Goal: Transaction & Acquisition: Subscribe to service/newsletter

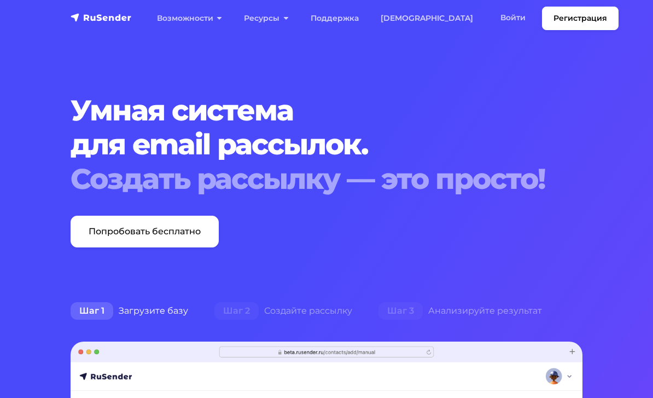
click at [477, 21] on link "Войти" at bounding box center [513, 18] width 47 height 22
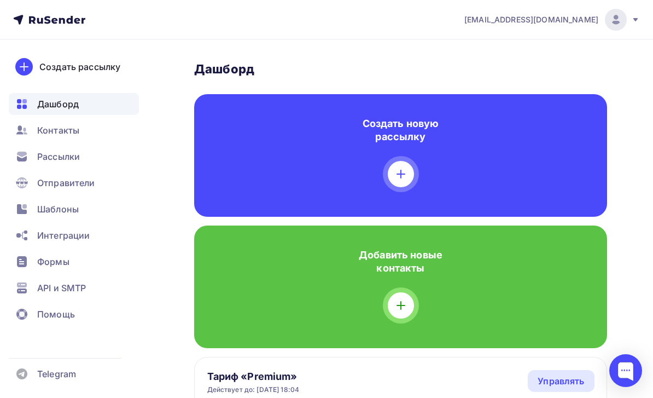
click at [100, 156] on div "Рассылки" at bounding box center [74, 156] width 130 height 22
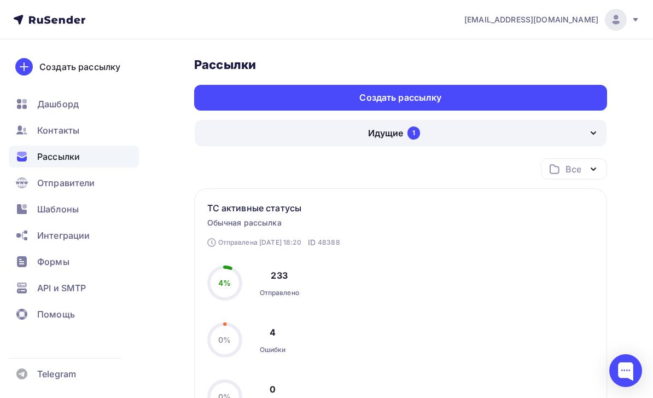
click at [545, 89] on div "Создать рассылку" at bounding box center [400, 98] width 413 height 26
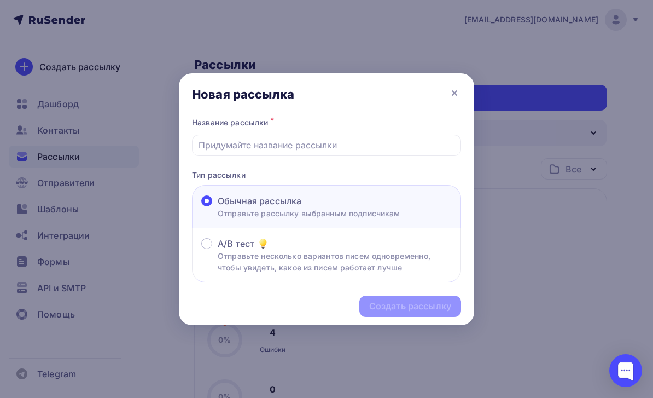
click at [449, 131] on div "Название рассылки *" at bounding box center [326, 135] width 269 height 41
click at [453, 141] on input "text" at bounding box center [327, 144] width 257 height 13
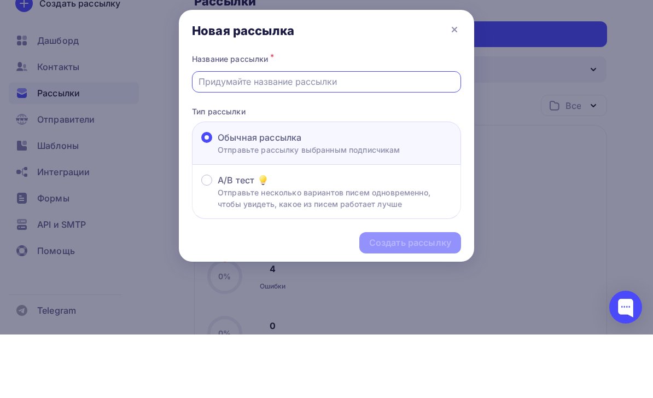
scroll to position [63, 0]
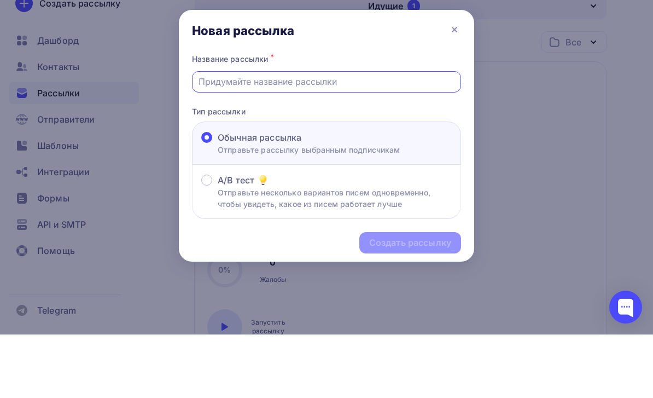
click at [267, 138] on input "text" at bounding box center [327, 144] width 257 height 13
paste input "Технический Zoom-тест перед семинаром!"
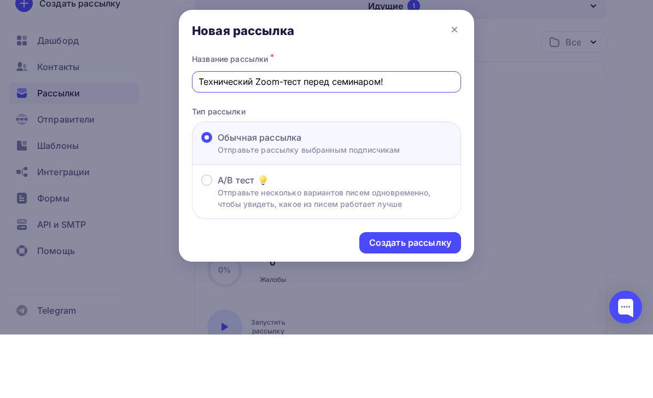
scroll to position [127, 0]
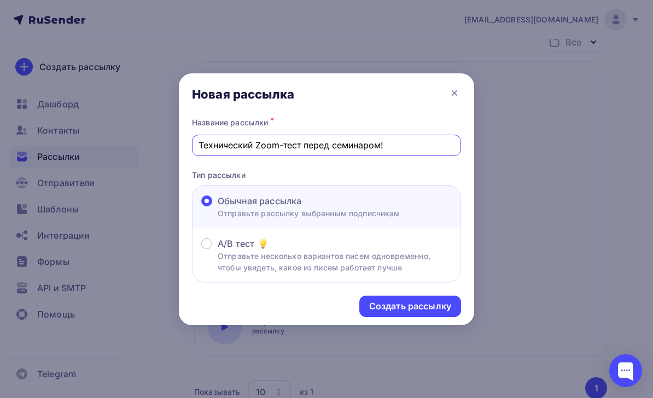
type input "Технический Zoom-тест перед семинаром!"
click at [437, 305] on div "Создать рассылку" at bounding box center [410, 306] width 82 height 13
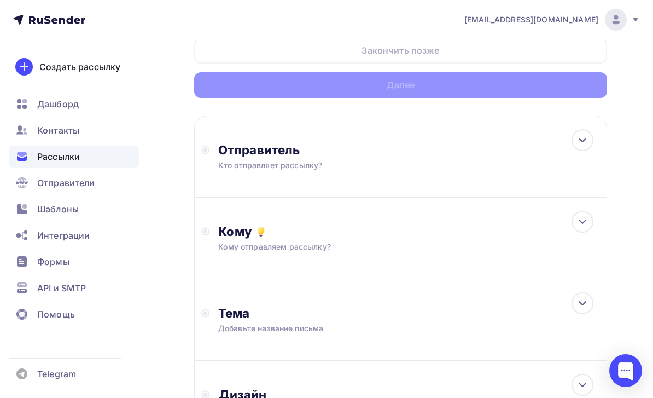
scroll to position [66, 0]
click at [527, 144] on div "Отправитель Кто отправляет рассылку? Email * tech@newlightconsult.com info@ut-n…" at bounding box center [400, 156] width 413 height 82
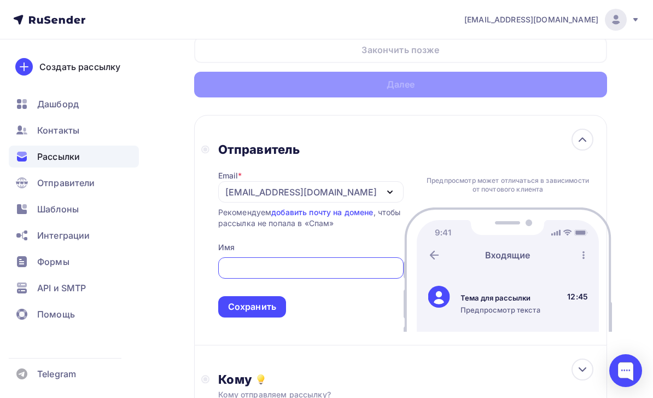
scroll to position [0, 0]
click at [353, 184] on div "[EMAIL_ADDRESS][DOMAIN_NAME]" at bounding box center [310, 191] width 185 height 21
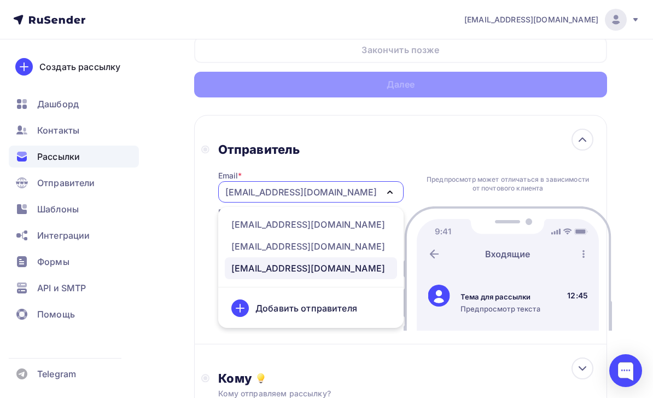
click at [352, 228] on div "[EMAIL_ADDRESS][DOMAIN_NAME]" at bounding box center [308, 224] width 154 height 13
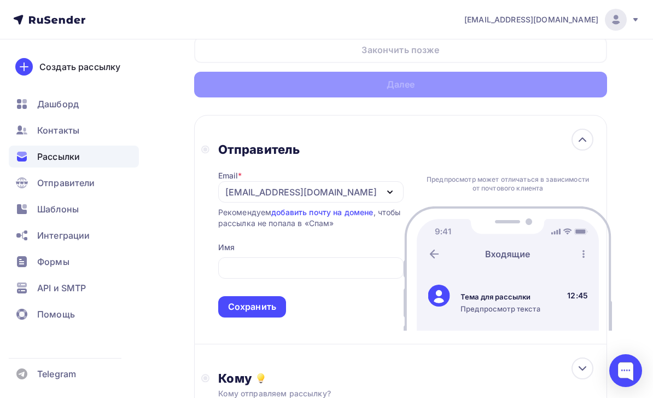
click at [329, 275] on input "text" at bounding box center [310, 267] width 173 height 13
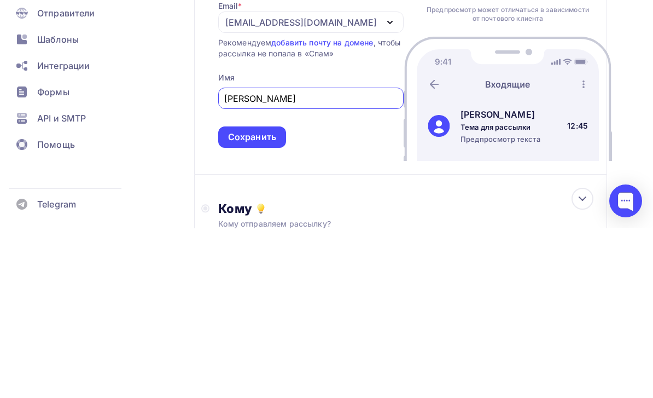
type input "[PERSON_NAME]"
click at [266, 300] on div "Сохранить" at bounding box center [252, 306] width 48 height 13
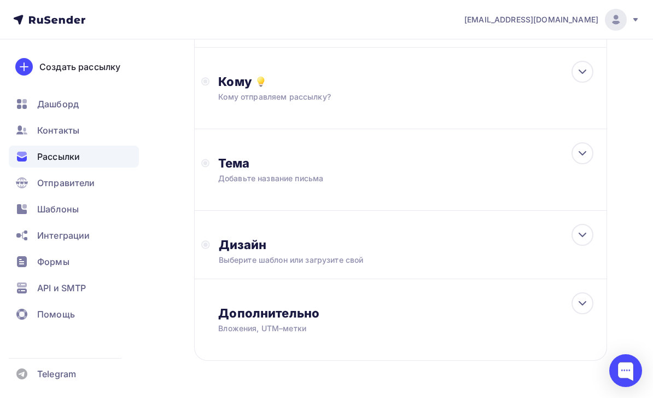
click at [508, 94] on div "Кому отправляем рассылку?" at bounding box center [389, 96] width 343 height 11
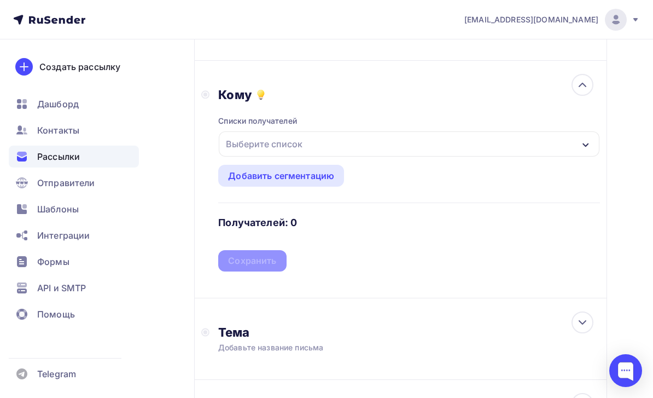
click at [441, 139] on div "Выберите список" at bounding box center [409, 143] width 381 height 25
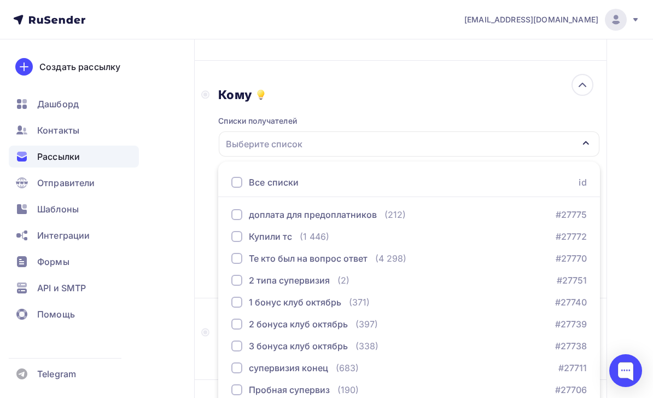
scroll to position [215, 0]
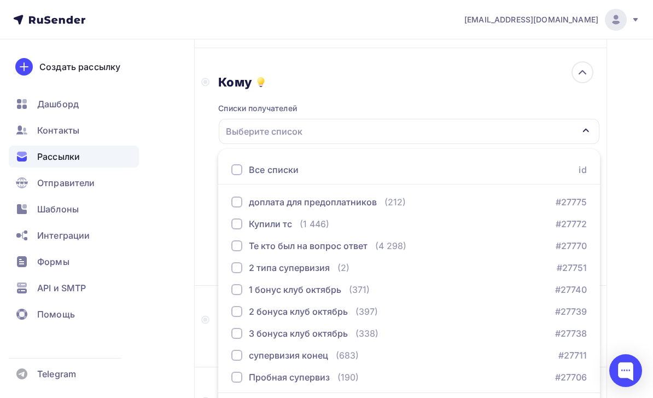
click at [401, 224] on div "Купили тс (1 446) #27772" at bounding box center [409, 223] width 356 height 13
click at [170, 267] on div "Назад Технический Zoom-тест перед семинаром! Технический Zoom-тест перед семина…" at bounding box center [326, 205] width 653 height 763
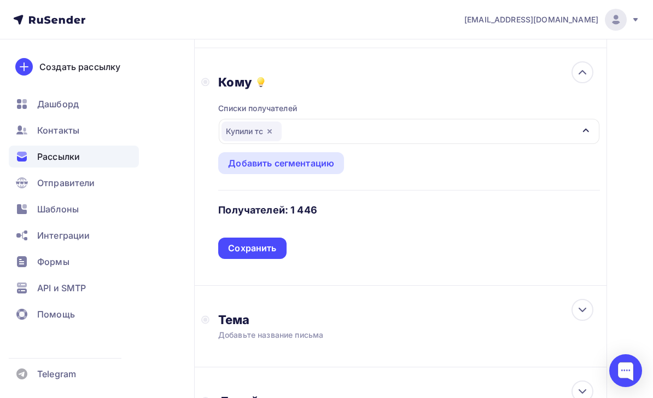
click at [275, 254] on div "Сохранить" at bounding box center [252, 248] width 48 height 13
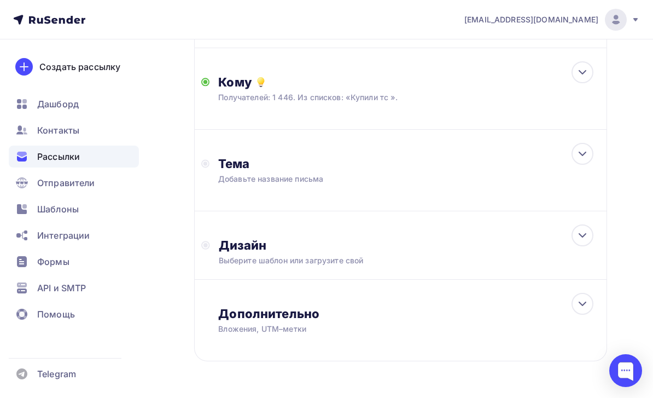
click at [592, 68] on div at bounding box center [583, 72] width 22 height 22
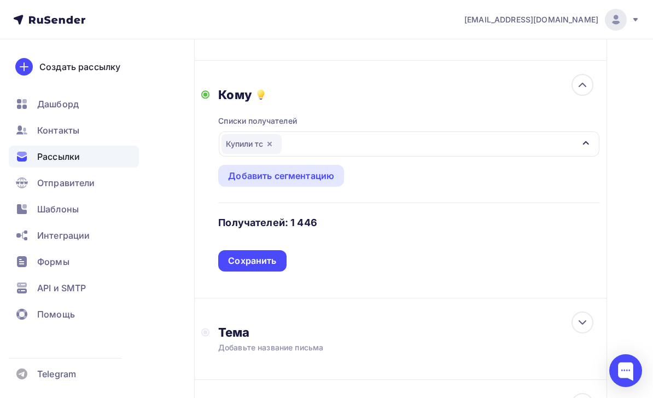
click at [241, 144] on div "Купили тс" at bounding box center [252, 144] width 60 height 20
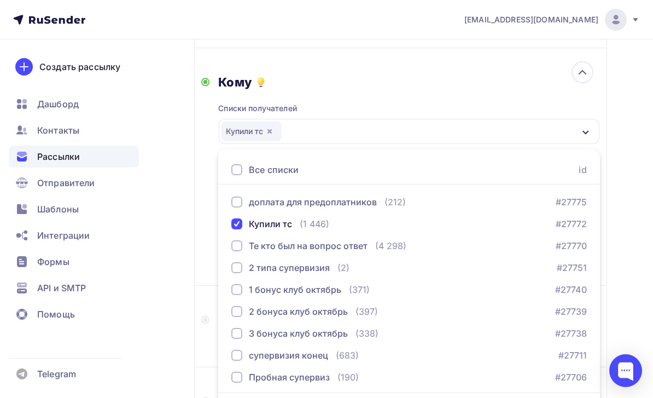
scroll to position [0, 0]
click at [161, 298] on div "Назад Технический Zoom-тест перед семинаром! Технический Zoom-тест перед семина…" at bounding box center [326, 205] width 653 height 763
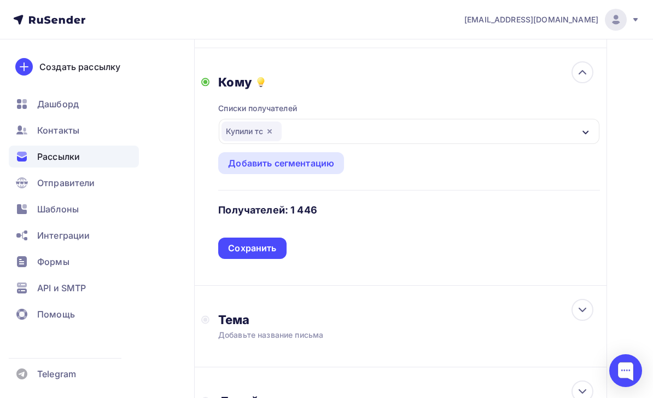
click at [279, 248] on div "Сохранить" at bounding box center [252, 247] width 68 height 21
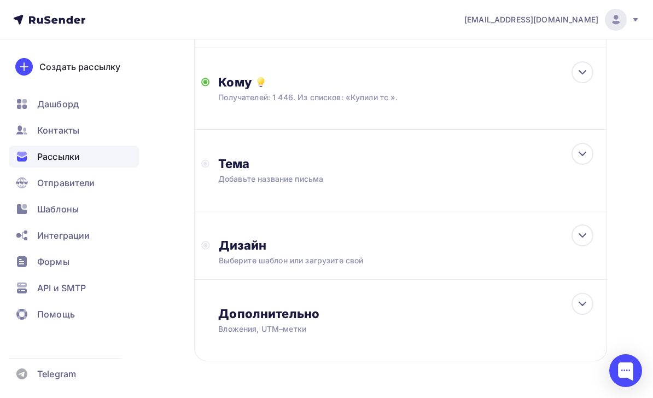
scroll to position [215, 0]
click at [583, 154] on icon at bounding box center [582, 152] width 7 height 3
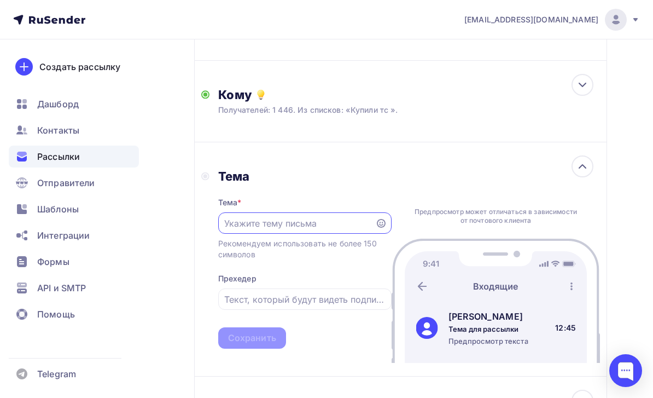
scroll to position [0, 0]
click at [331, 225] on input "text" at bounding box center [296, 223] width 144 height 13
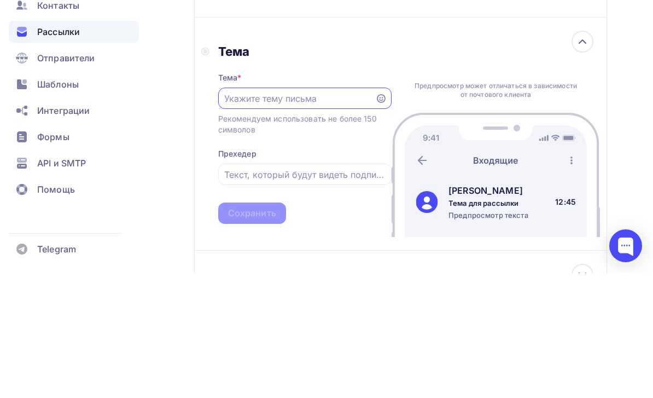
click at [296, 217] on input "text" at bounding box center [296, 223] width 144 height 13
paste input "Технический Zoom-тест перед семинаром!"
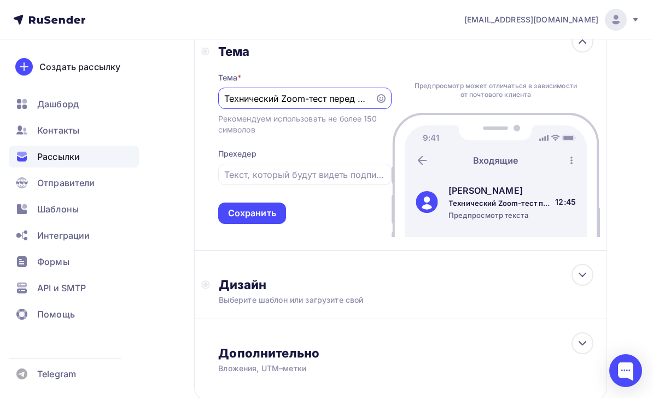
type input "Технический Zoom-тест перед семинаром!"
click at [273, 222] on div "Сохранить" at bounding box center [252, 212] width 68 height 21
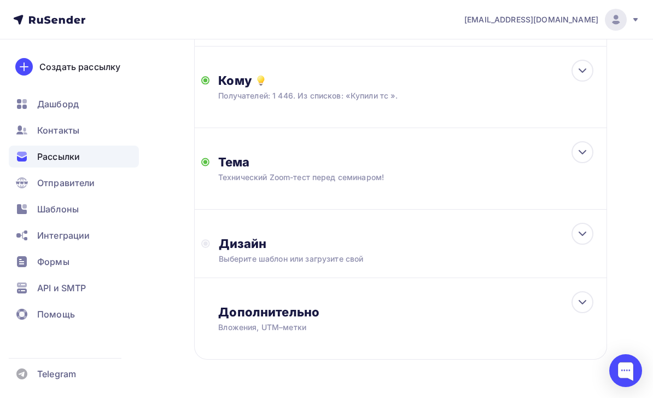
scroll to position [215, 0]
click at [398, 244] on div "Дизайн" at bounding box center [409, 244] width 381 height 15
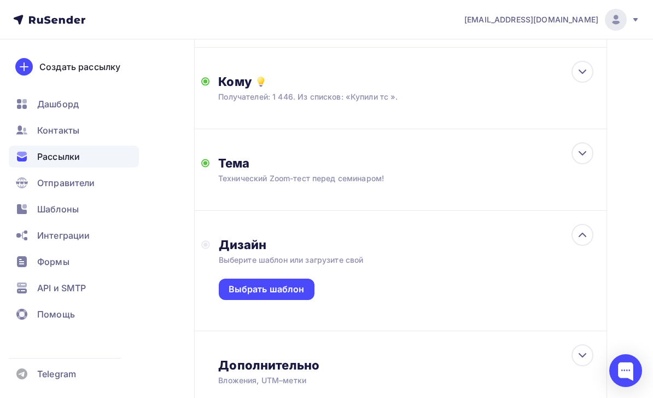
click at [288, 292] on div "Выбрать шаблон" at bounding box center [267, 289] width 76 height 13
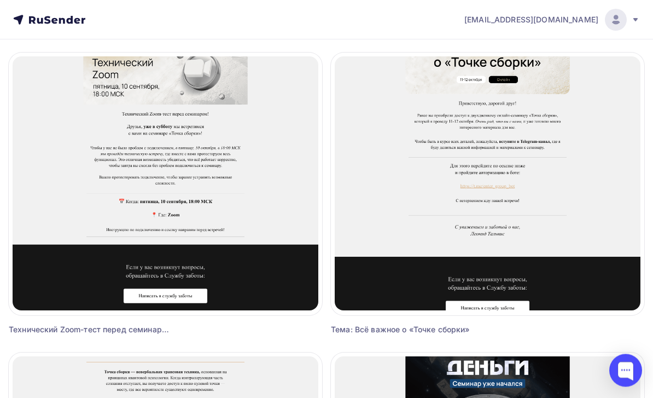
scroll to position [709, 0]
click at [192, 178] on span "Выбрать шаблон" at bounding box center [165, 178] width 76 height 13
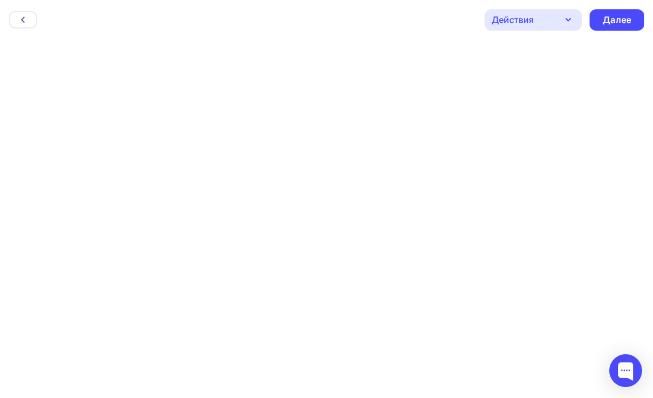
click at [617, 21] on div "Далее" at bounding box center [617, 20] width 28 height 13
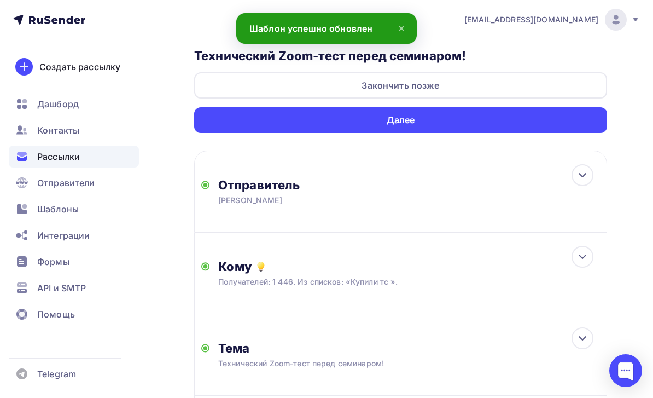
scroll to position [29, 0]
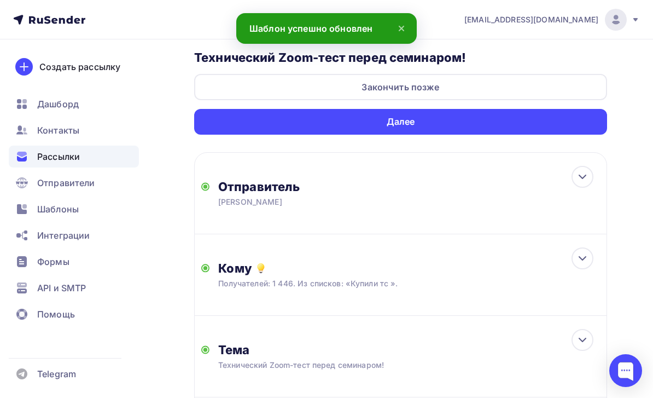
click at [572, 121] on div "Далее" at bounding box center [400, 122] width 413 height 26
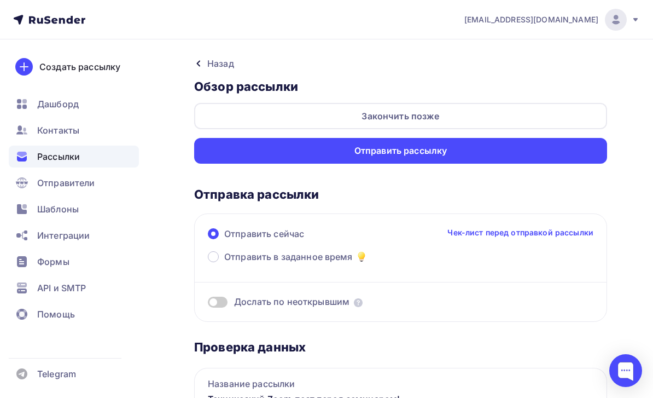
click at [556, 150] on div "Отправить рассылку" at bounding box center [400, 151] width 413 height 26
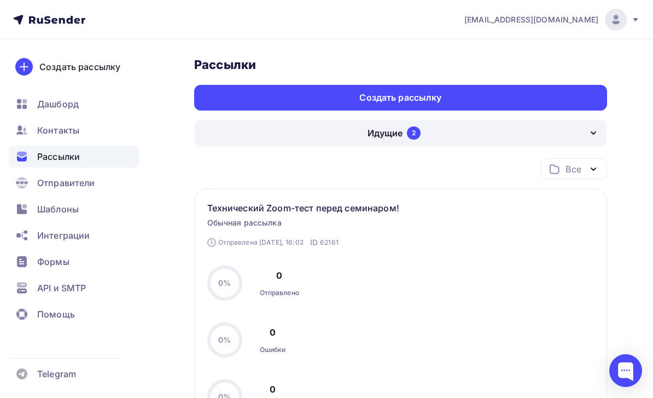
click at [520, 125] on div "Идущие 2" at bounding box center [401, 133] width 412 height 26
click at [493, 159] on link "Черновики 58" at bounding box center [401, 168] width 400 height 22
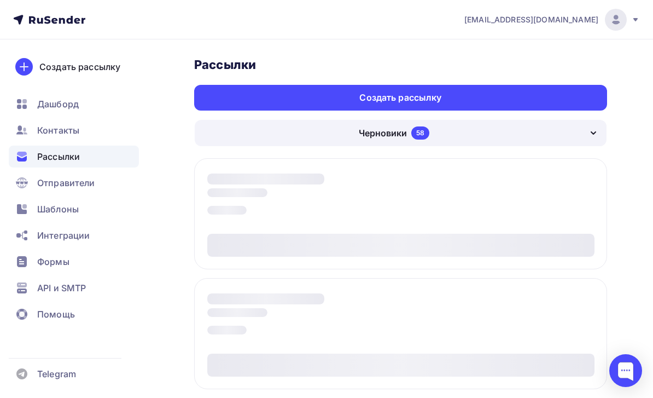
click at [532, 132] on div "Черновики 58" at bounding box center [401, 133] width 412 height 26
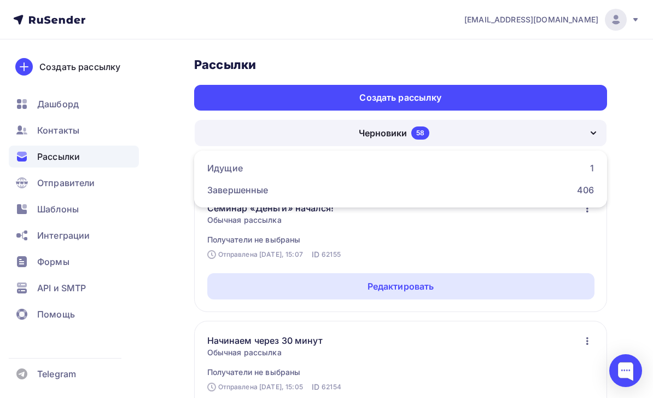
click at [508, 191] on div "Завершенные 406" at bounding box center [400, 189] width 387 height 13
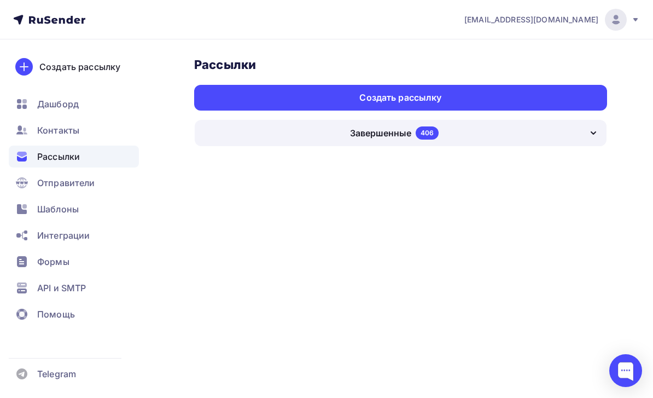
click at [539, 130] on div "Завершенные 406" at bounding box center [401, 133] width 412 height 26
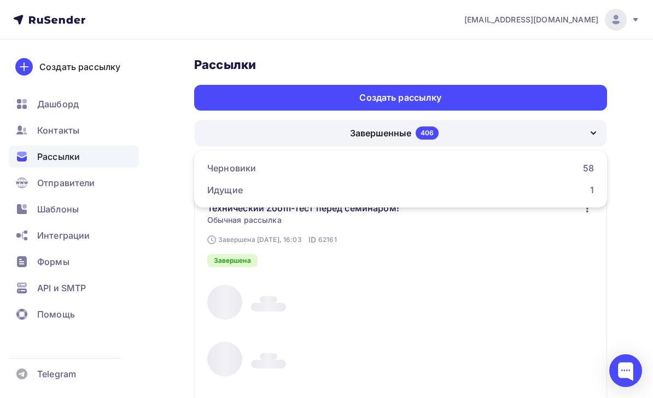
click at [516, 189] on div "Идущие 1" at bounding box center [400, 189] width 387 height 13
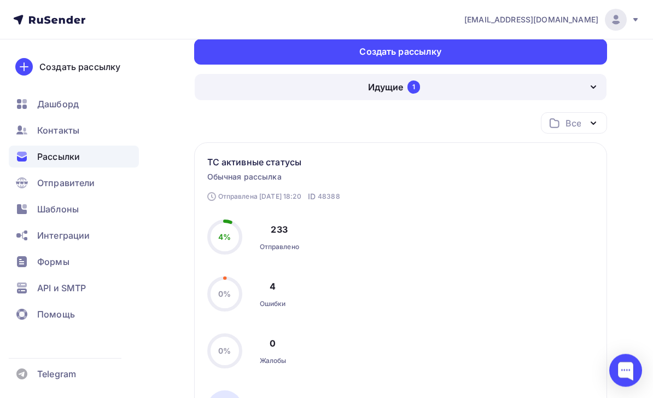
scroll to position [44, 0]
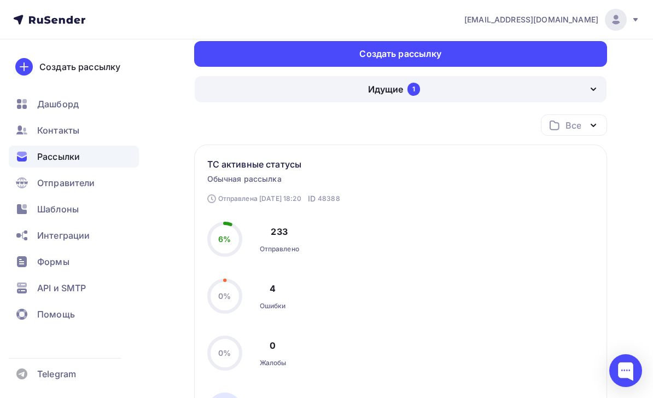
click at [569, 94] on div "Идущие 1" at bounding box center [401, 89] width 412 height 26
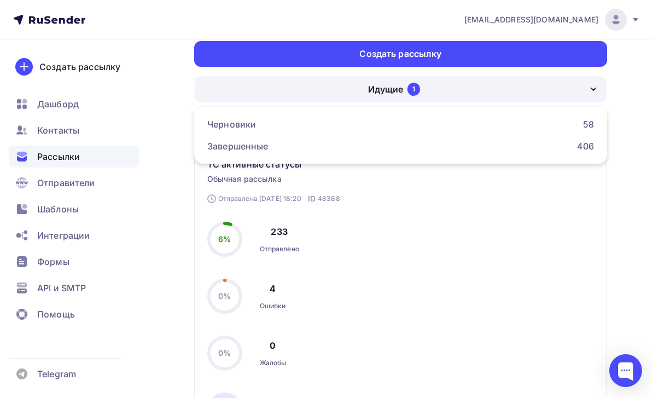
click at [540, 150] on div "Завершенные 406" at bounding box center [400, 145] width 387 height 13
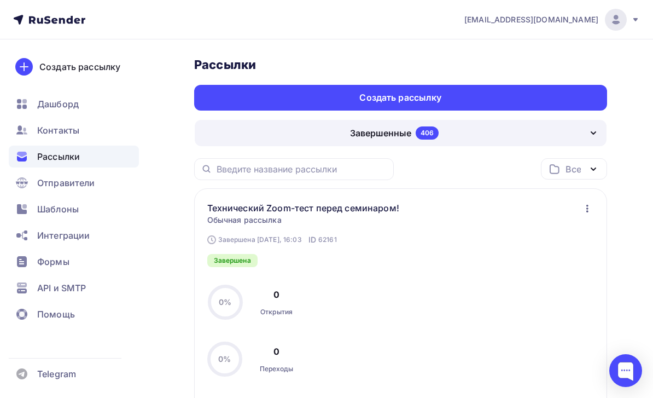
click at [520, 133] on div "Завершенные 406" at bounding box center [401, 133] width 412 height 26
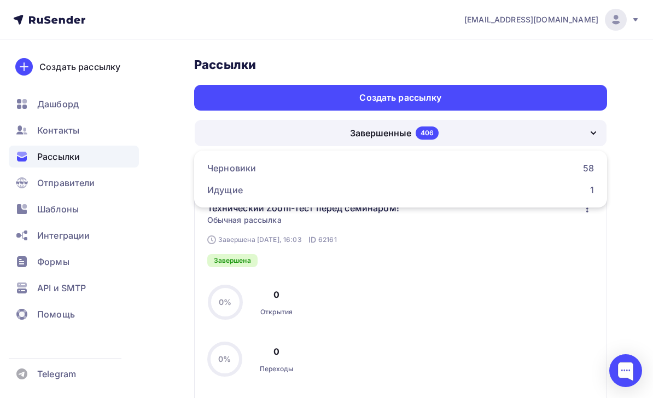
click at [540, 162] on div "Черновики 58" at bounding box center [400, 167] width 387 height 13
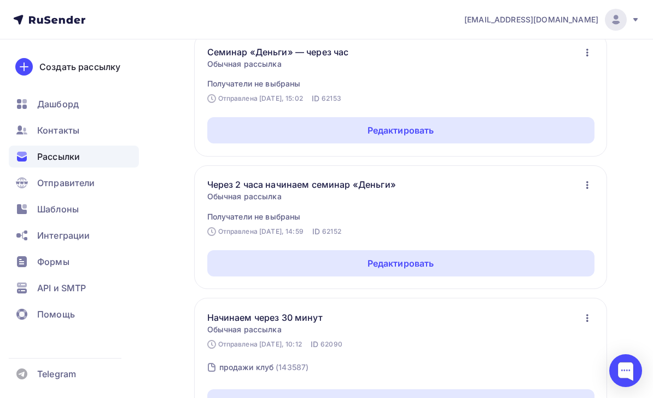
scroll to position [416, 0]
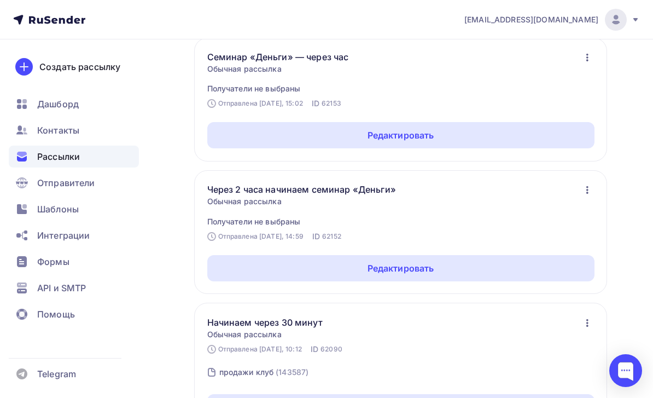
click at [497, 271] on div "Редактировать" at bounding box center [400, 268] width 387 height 26
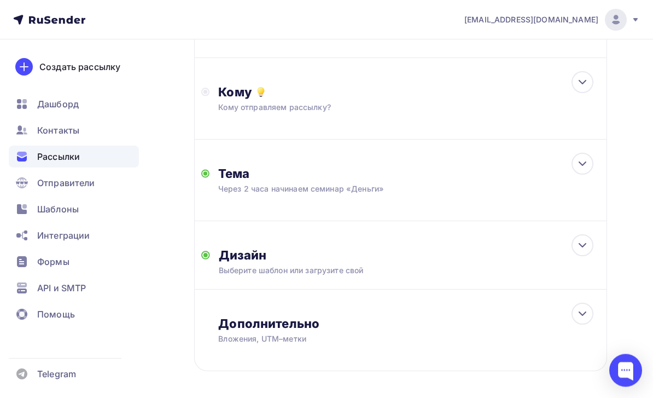
scroll to position [195, 0]
click at [567, 248] on div "Дизайн Выберите шаблон или загрузите свой Размер письма: 122 Kb Заменить шаблон…" at bounding box center [400, 256] width 413 height 68
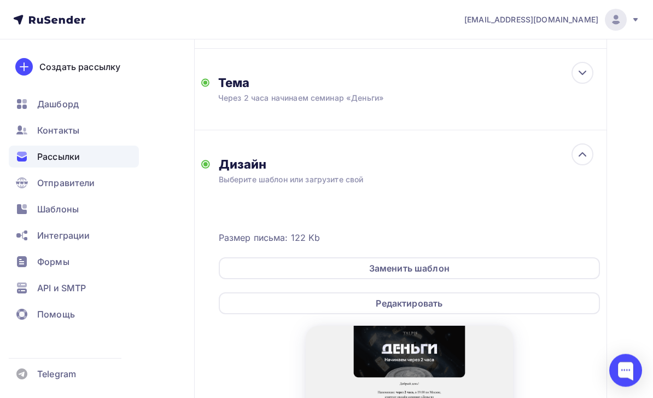
scroll to position [287, 0]
click at [518, 307] on div "Редактировать" at bounding box center [409, 303] width 381 height 22
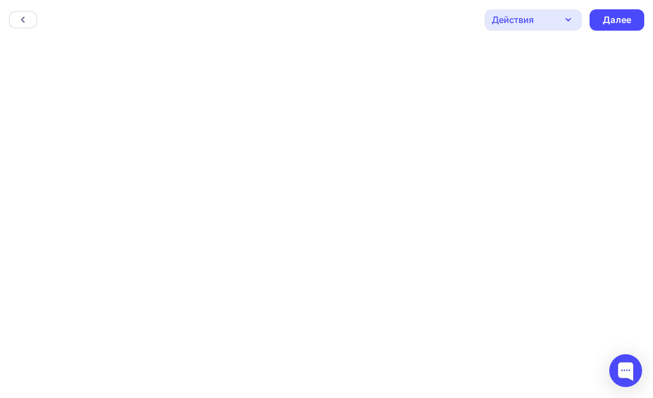
scroll to position [3, 0]
click at [621, 22] on div "Далее" at bounding box center [617, 17] width 28 height 13
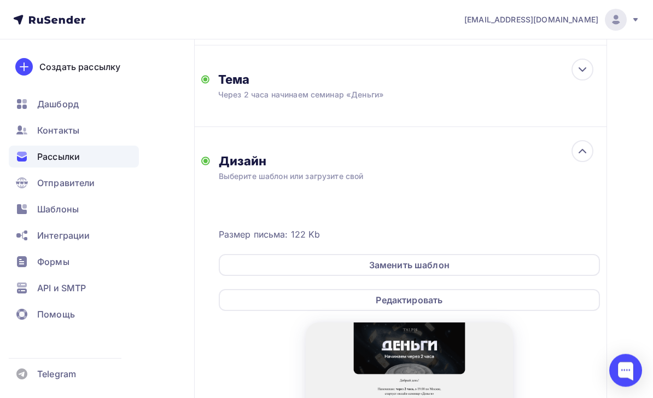
scroll to position [290, 0]
click at [552, 306] on div "Редактировать" at bounding box center [409, 300] width 381 height 22
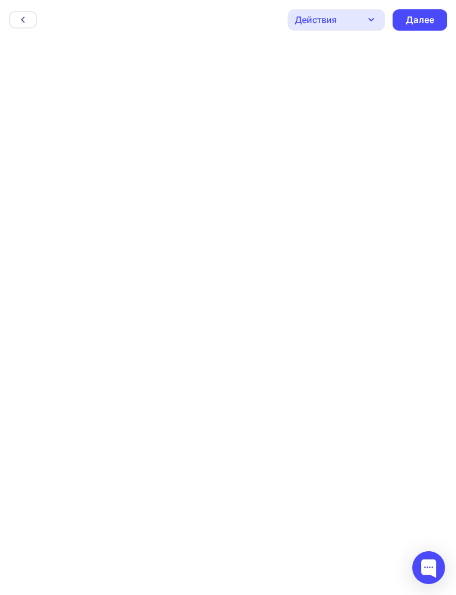
click at [19, 21] on icon at bounding box center [23, 19] width 9 height 9
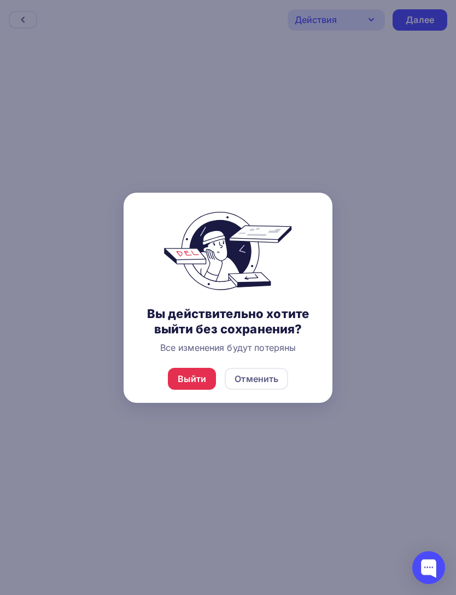
click at [200, 389] on div "Выйти" at bounding box center [192, 379] width 49 height 22
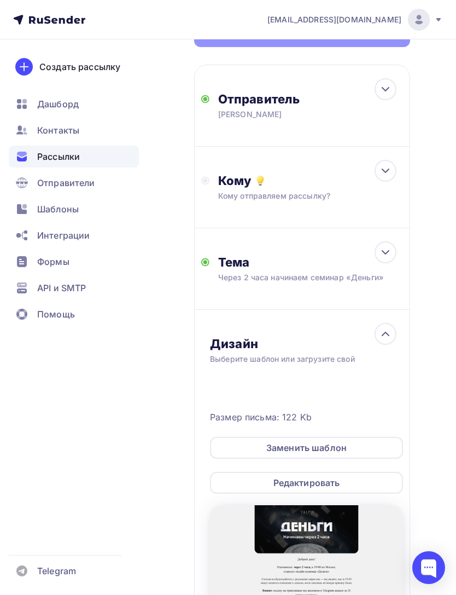
scroll to position [127, 0]
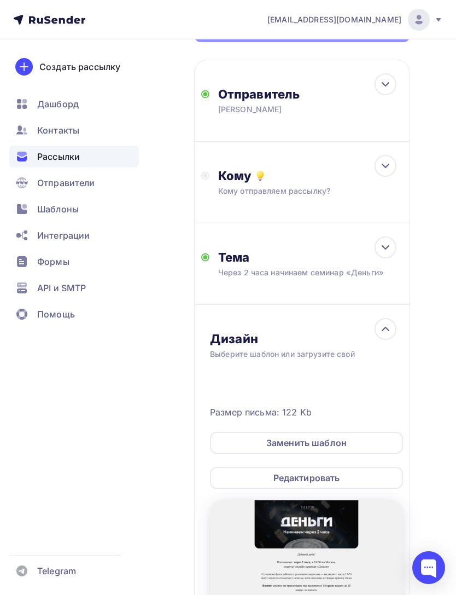
click at [380, 397] on div "Заменить шаблон" at bounding box center [306, 443] width 193 height 22
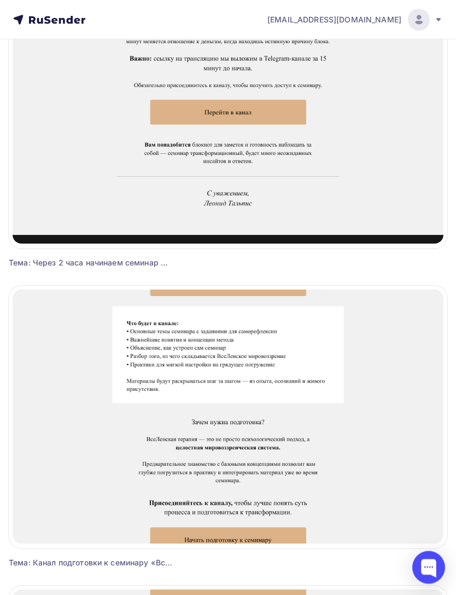
scroll to position [3163, 0]
click at [270, 121] on div "Выбрать шаблон" at bounding box center [228, 112] width 108 height 26
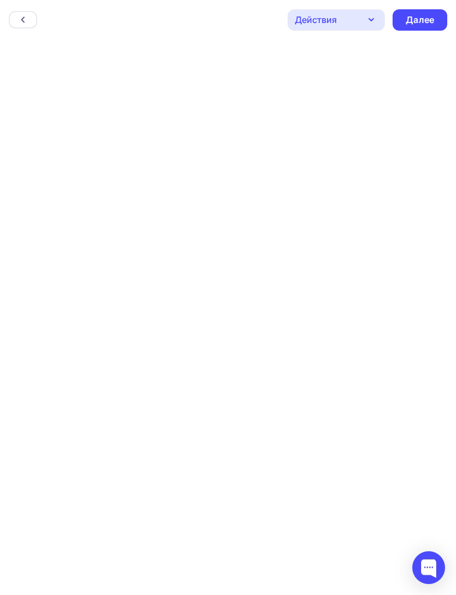
click at [420, 14] on div "Далее" at bounding box center [420, 20] width 28 height 13
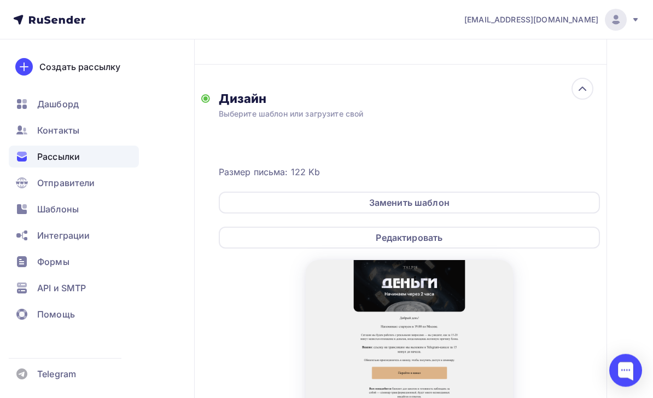
click at [587, 91] on icon at bounding box center [582, 89] width 13 height 13
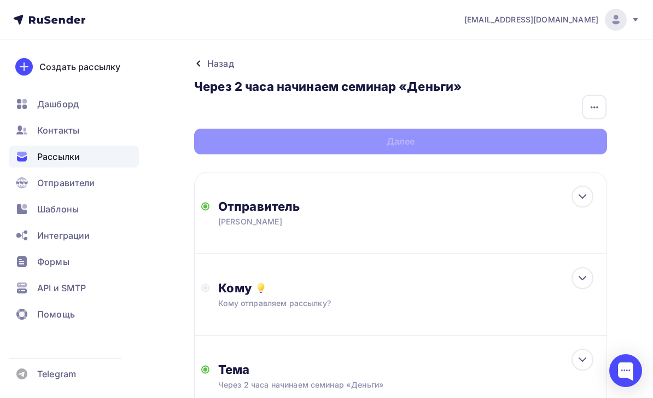
click at [576, 148] on div "Назад Через 2 часа начинаем семинар «Деньги» Через 2 часа начинаем семинар «Ден…" at bounding box center [400, 105] width 413 height 97
click at [603, 111] on div "button" at bounding box center [594, 107] width 25 height 25
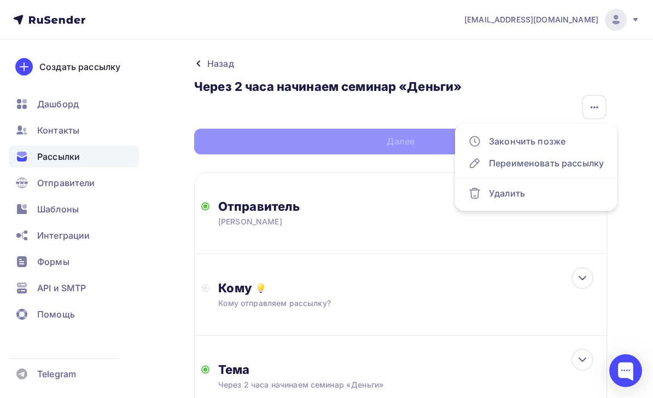
click at [599, 111] on icon "button" at bounding box center [594, 107] width 13 height 13
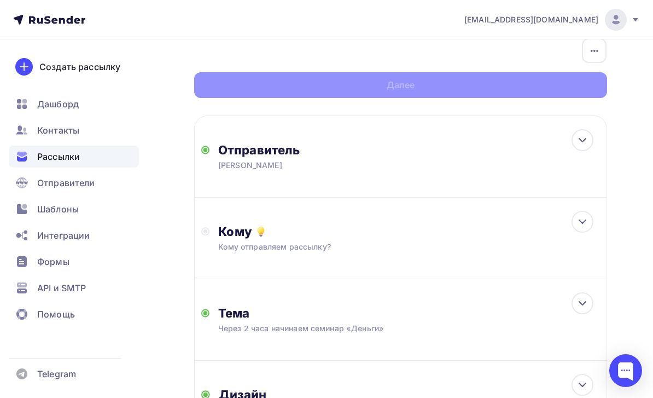
scroll to position [206, 0]
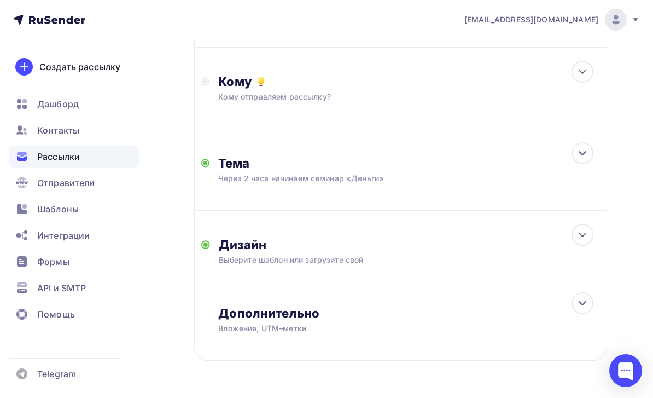
click at [586, 231] on icon at bounding box center [582, 234] width 13 height 13
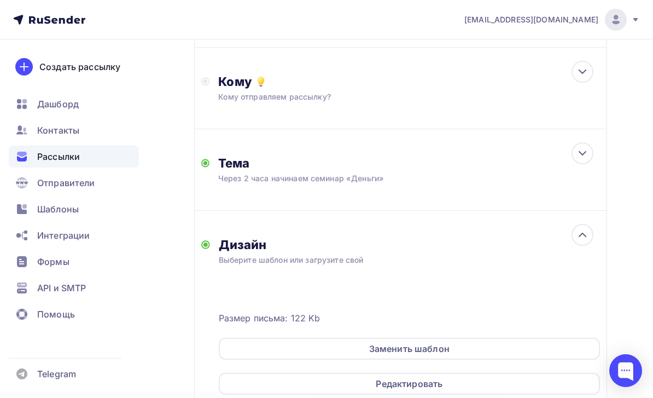
click at [537, 381] on div "Редактировать" at bounding box center [409, 383] width 381 height 22
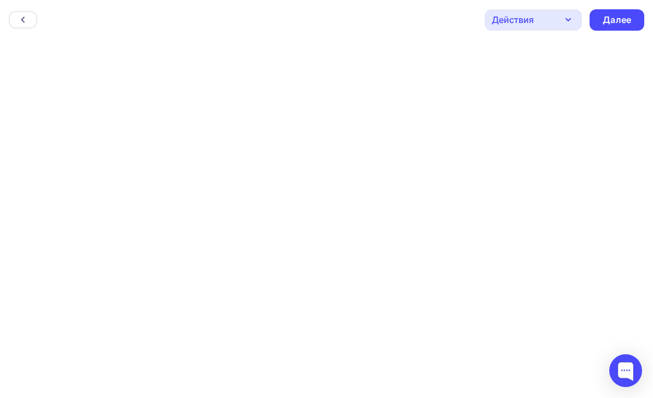
click at [618, 19] on div "Далее" at bounding box center [617, 20] width 28 height 13
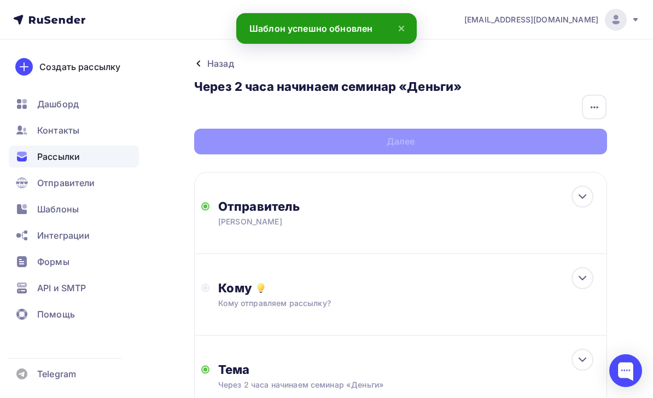
click at [591, 110] on icon "button" at bounding box center [594, 107] width 13 height 13
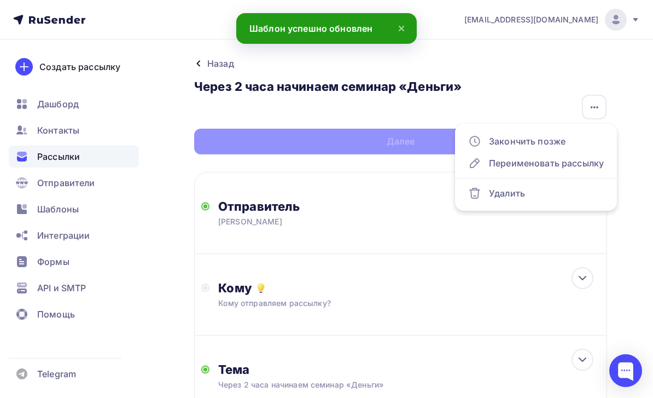
click at [559, 137] on div "Закончить позже" at bounding box center [536, 141] width 136 height 13
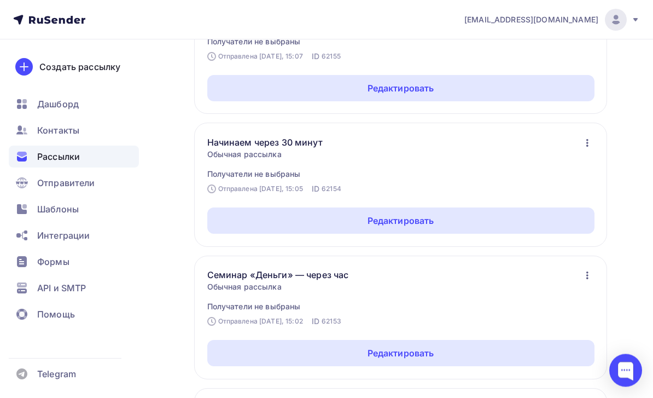
scroll to position [198, 0]
click at [544, 219] on div "Редактировать" at bounding box center [400, 220] width 387 height 26
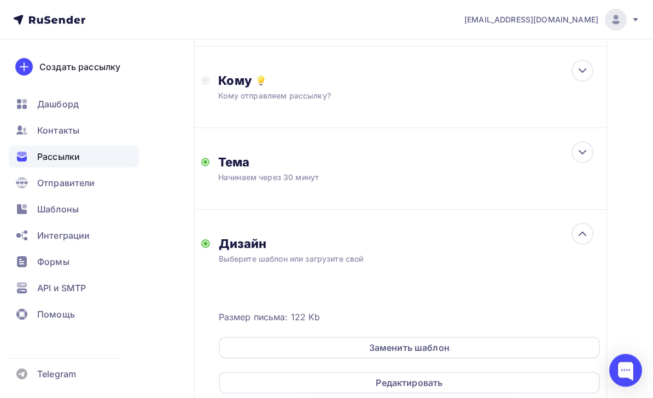
scroll to position [207, 0]
click at [581, 156] on icon at bounding box center [582, 151] width 13 height 13
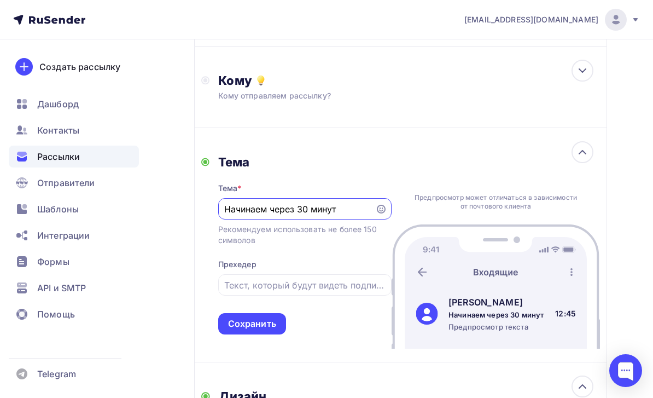
scroll to position [0, 0]
click at [580, 153] on icon at bounding box center [582, 151] width 7 height 3
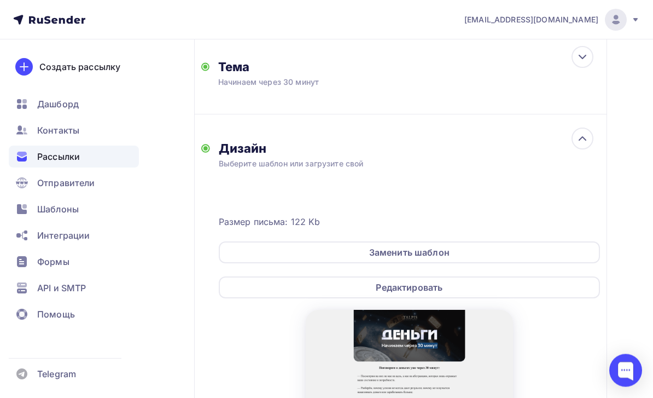
scroll to position [304, 0]
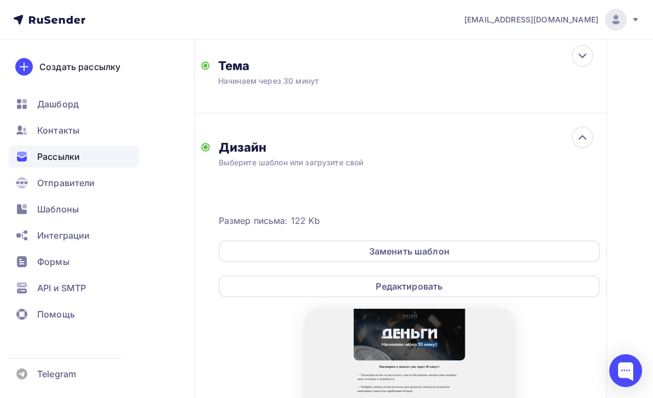
click at [495, 290] on div "Редактировать" at bounding box center [409, 286] width 381 height 22
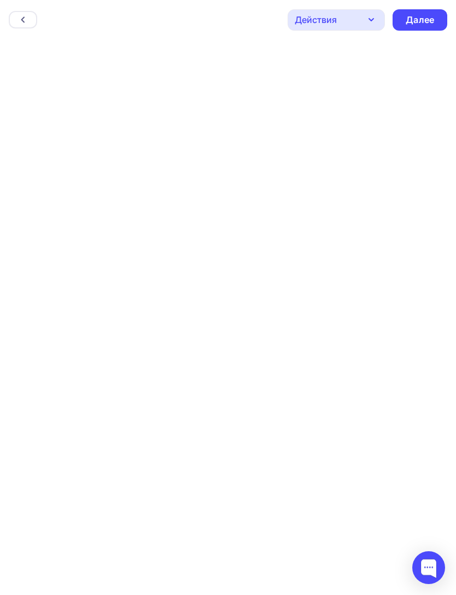
click at [418, 21] on div "Далее" at bounding box center [420, 20] width 28 height 13
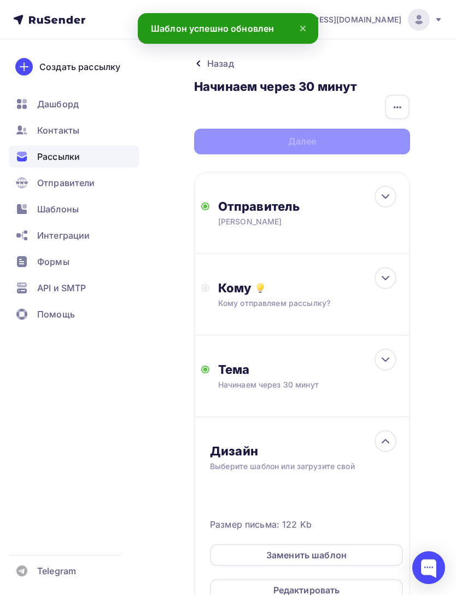
click at [393, 103] on icon "button" at bounding box center [397, 107] width 13 height 13
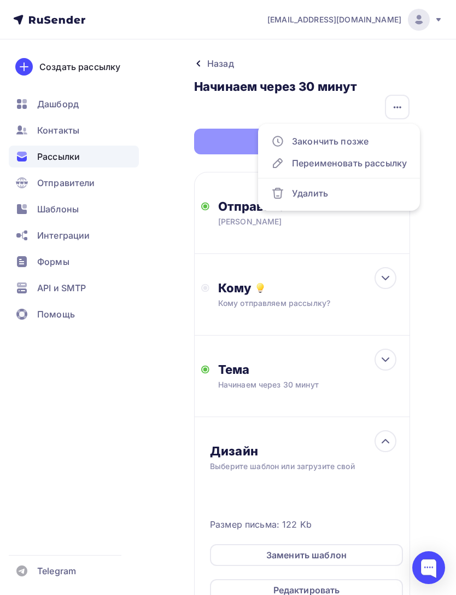
click at [331, 144] on div "Закончить позже" at bounding box center [339, 141] width 136 height 13
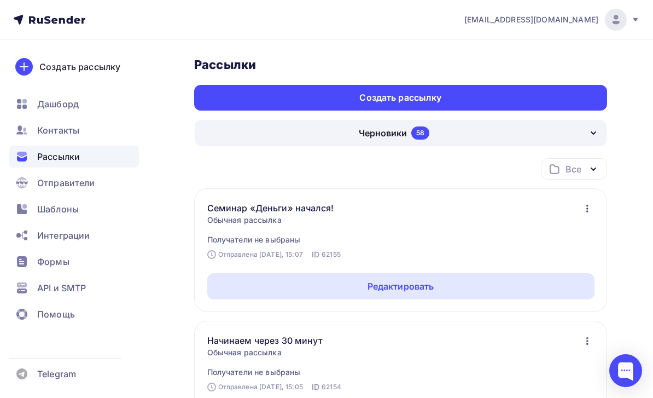
click at [121, 148] on div "Рассылки" at bounding box center [74, 156] width 130 height 22
click at [123, 130] on div "Контакты" at bounding box center [74, 130] width 130 height 22
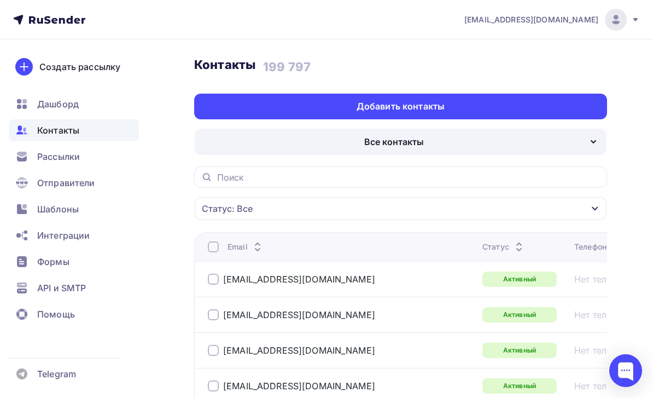
click at [516, 100] on div "Добавить контакты" at bounding box center [400, 107] width 413 height 26
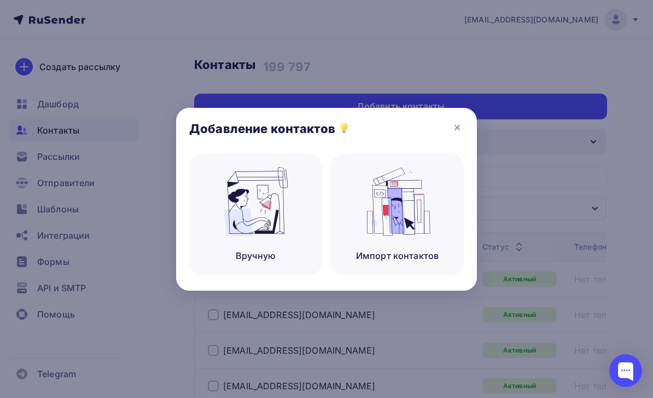
click at [424, 193] on img at bounding box center [397, 201] width 73 height 69
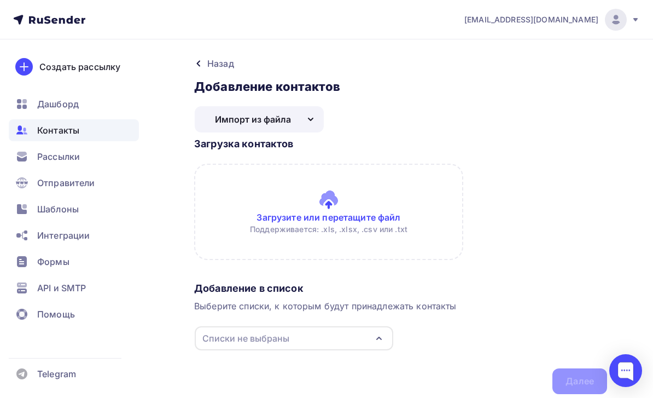
click at [342, 206] on input "file" at bounding box center [400, 212] width 413 height 96
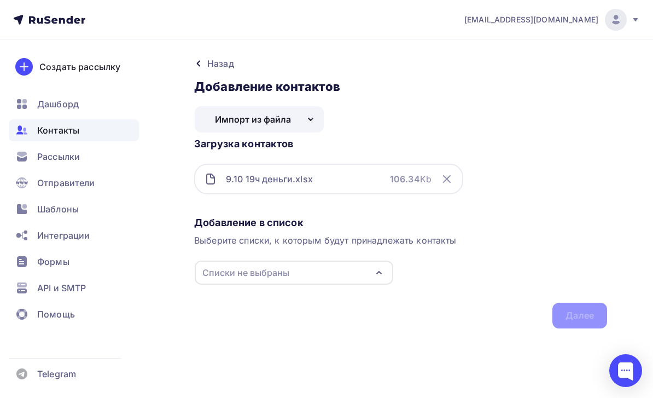
click at [364, 269] on div "Списки не выбраны" at bounding box center [294, 272] width 199 height 24
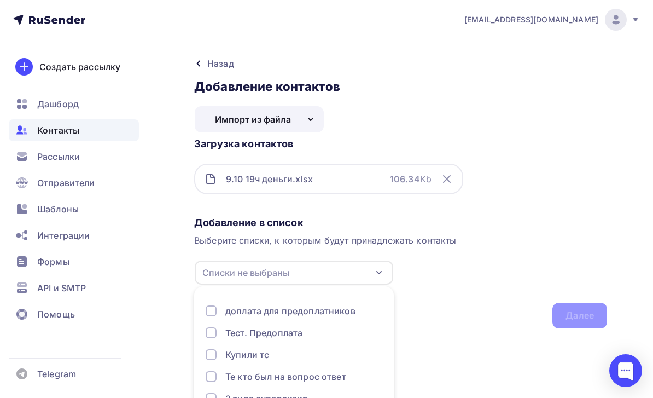
scroll to position [55, 0]
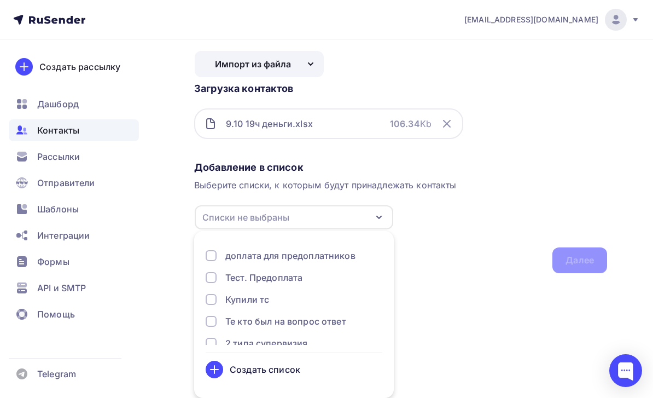
click at [306, 370] on div "Создать список" at bounding box center [294, 369] width 177 height 18
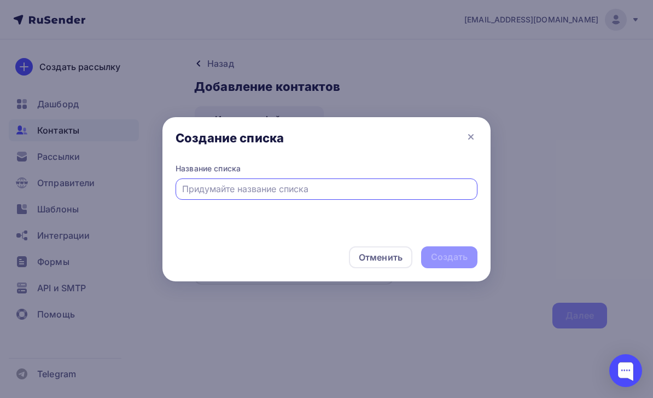
click at [394, 179] on div at bounding box center [327, 188] width 302 height 21
click at [384, 190] on input "text" at bounding box center [326, 188] width 289 height 13
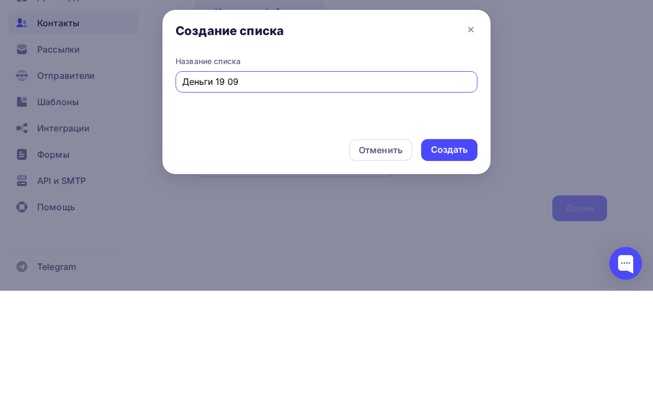
type input "Деньги 19 09"
click at [454, 250] on div "Создать" at bounding box center [449, 256] width 37 height 13
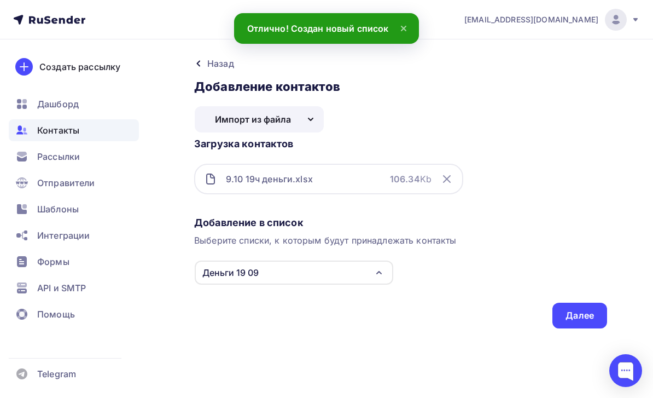
click at [576, 309] on div "Далее" at bounding box center [580, 315] width 28 height 13
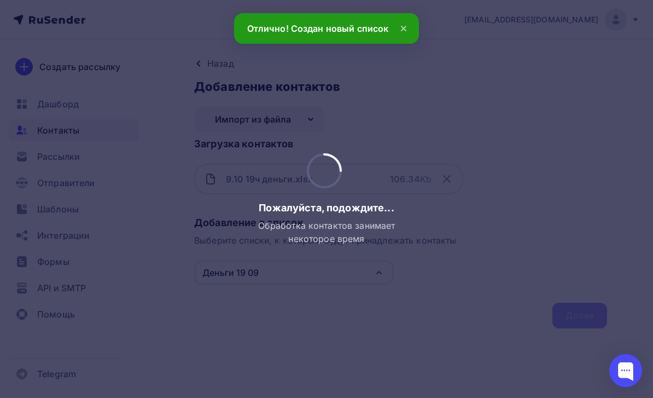
scroll to position [0, 0]
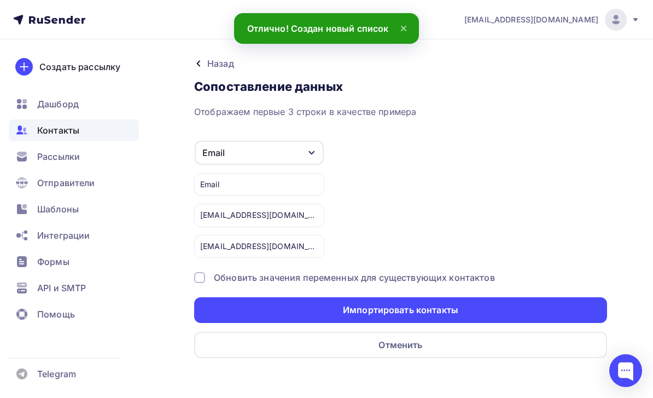
click at [549, 305] on div "Импортировать контакты" at bounding box center [400, 310] width 413 height 26
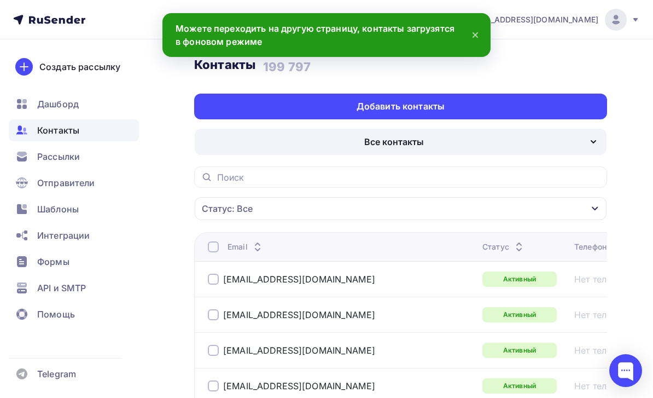
click at [127, 191] on div "Отправители" at bounding box center [74, 183] width 130 height 22
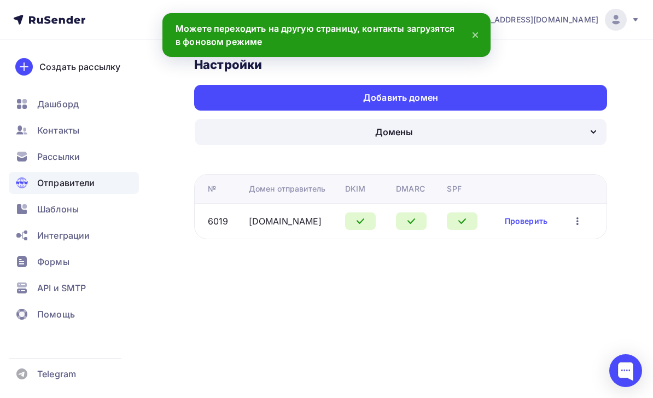
click at [107, 207] on div "Шаблоны" at bounding box center [74, 209] width 130 height 22
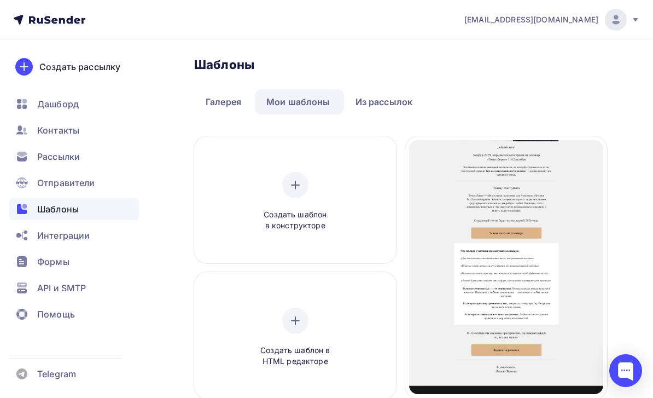
click at [109, 188] on div "Отправители" at bounding box center [74, 183] width 130 height 22
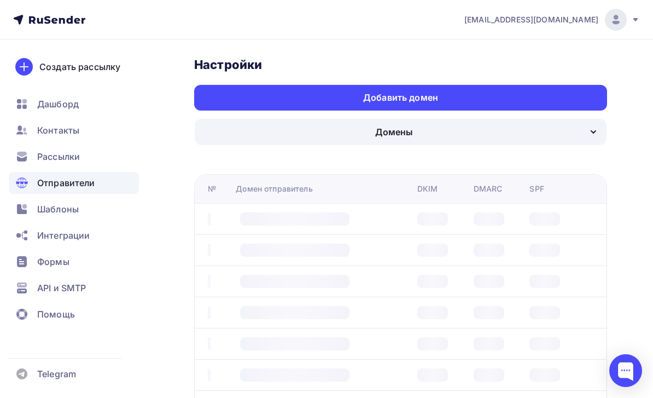
click at [115, 183] on div "Отправители" at bounding box center [74, 183] width 130 height 22
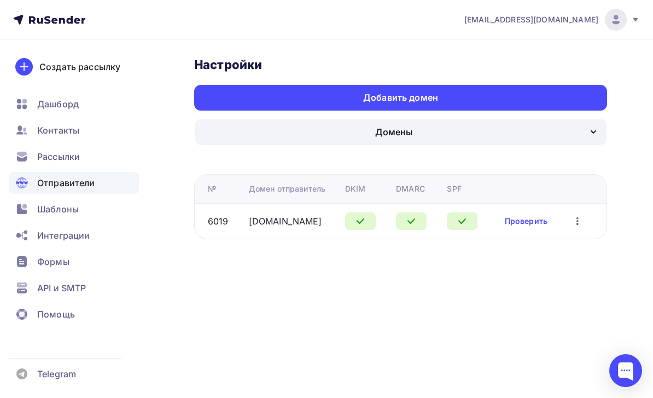
click at [114, 193] on div "Отправители" at bounding box center [74, 183] width 130 height 22
click at [128, 163] on div "Рассылки" at bounding box center [74, 156] width 130 height 22
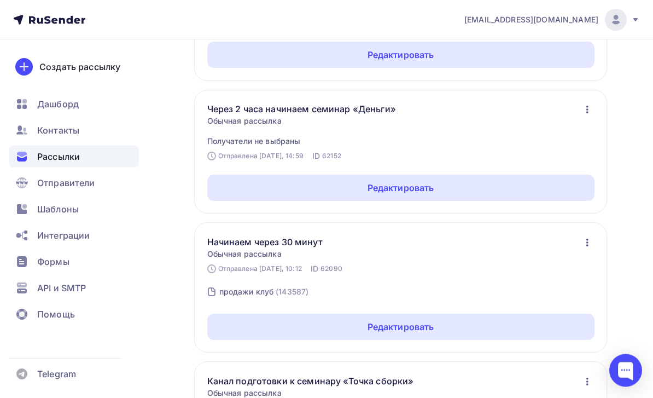
scroll to position [496, 0]
click at [508, 193] on div "Редактировать" at bounding box center [400, 187] width 387 height 26
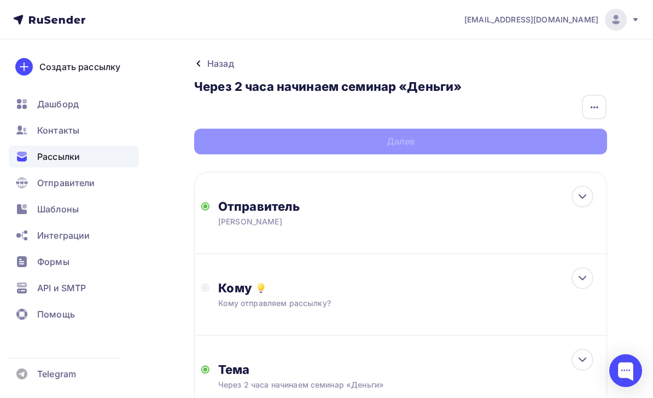
click at [523, 296] on div "Кому Кому отправляем рассылку? Списки получателей Выберите список Все списки id…" at bounding box center [409, 294] width 382 height 28
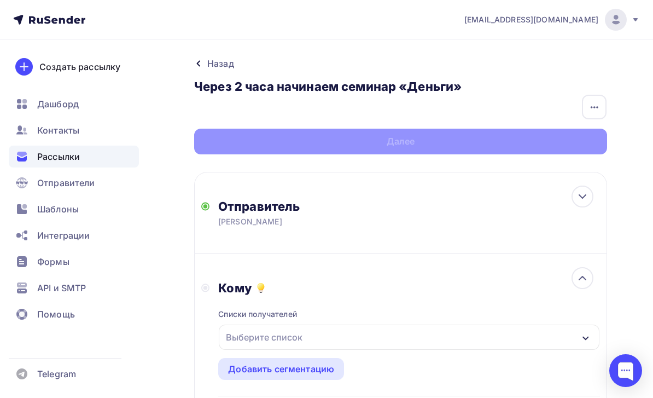
click at [423, 346] on div "Выберите список" at bounding box center [409, 336] width 381 height 25
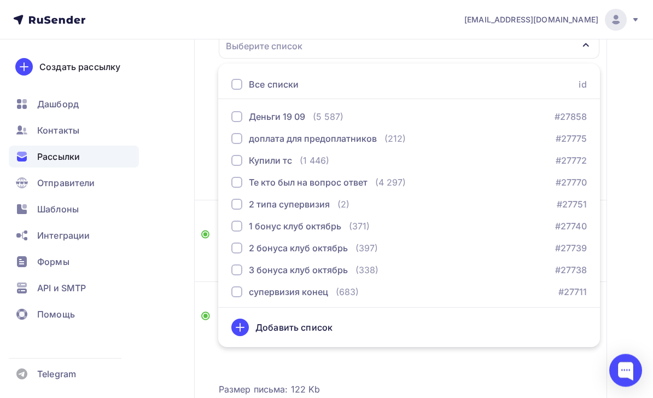
click at [471, 115] on div "Деньги 19 09 (5 587) #27858" at bounding box center [409, 116] width 356 height 13
click at [164, 229] on div "Назад Через 2 часа начинаем семинар «Деньги» Через 2 часа начинаем семинар «Ден…" at bounding box center [326, 280] width 653 height 1065
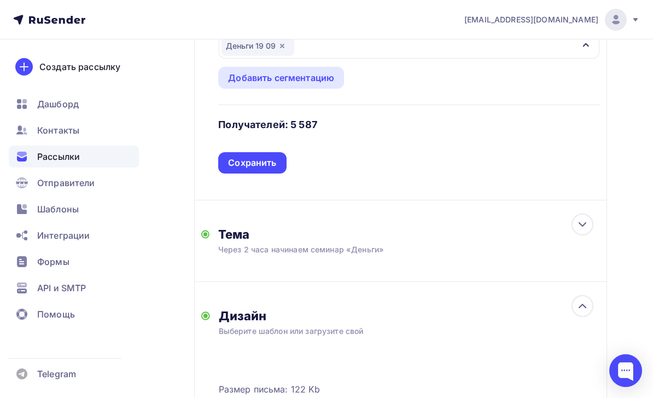
click at [261, 165] on div "Сохранить" at bounding box center [252, 162] width 48 height 13
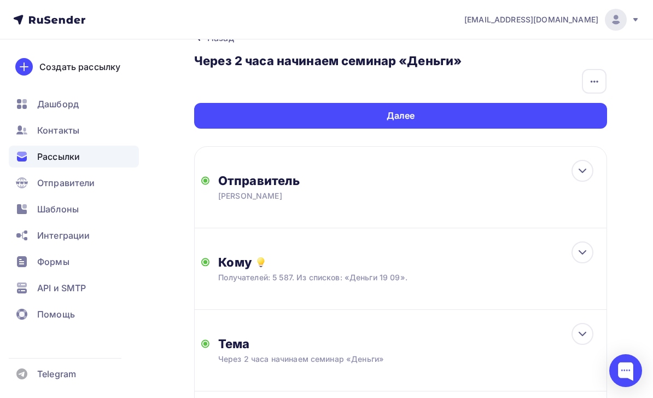
scroll to position [20, 0]
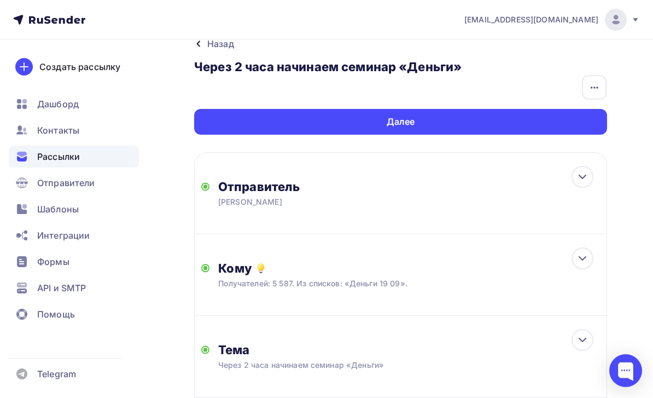
click at [563, 120] on div "Далее" at bounding box center [400, 122] width 413 height 26
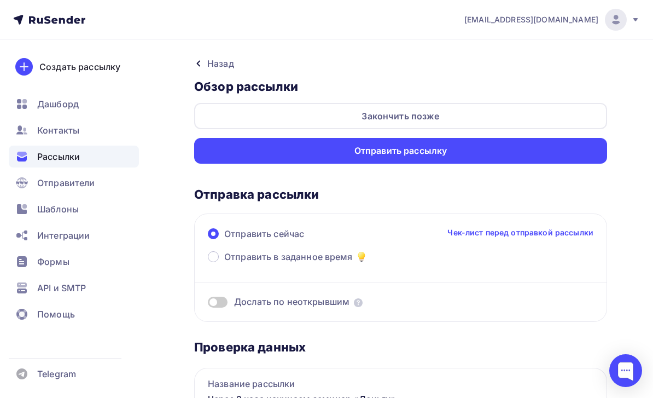
click at [228, 62] on div "Назад" at bounding box center [220, 63] width 27 height 13
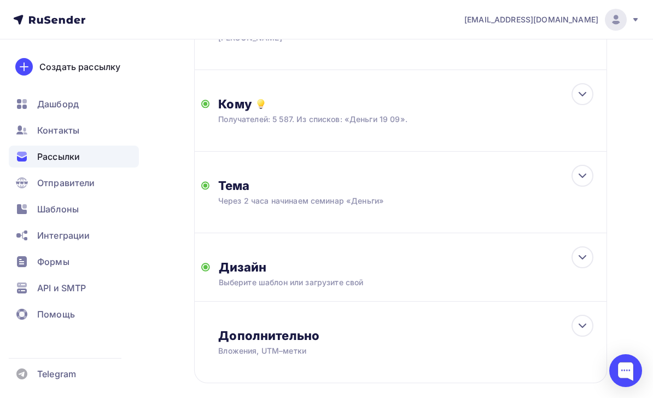
scroll to position [206, 0]
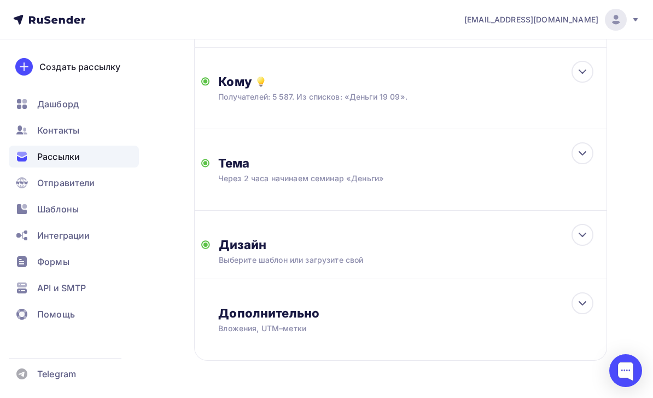
click at [497, 236] on div "Дизайн Выберите шаблон или загрузите свой Размер письма: 122 Kb Заменить шаблон…" at bounding box center [400, 245] width 413 height 68
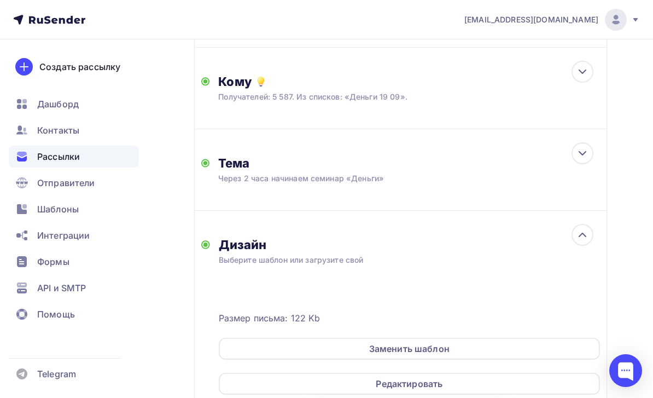
click at [496, 382] on div "Редактировать" at bounding box center [409, 383] width 381 height 22
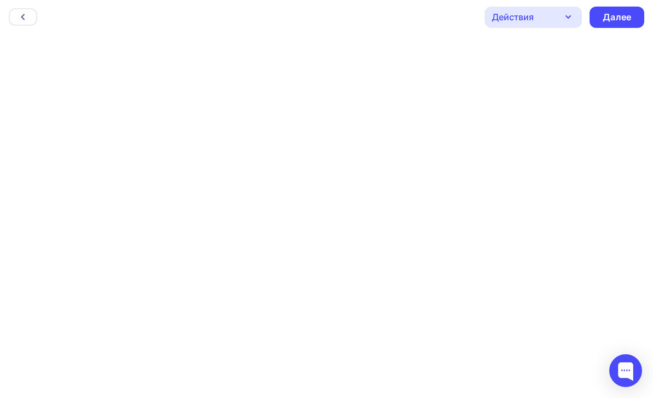
scroll to position [3, 0]
click at [622, 15] on div "Далее" at bounding box center [617, 17] width 28 height 13
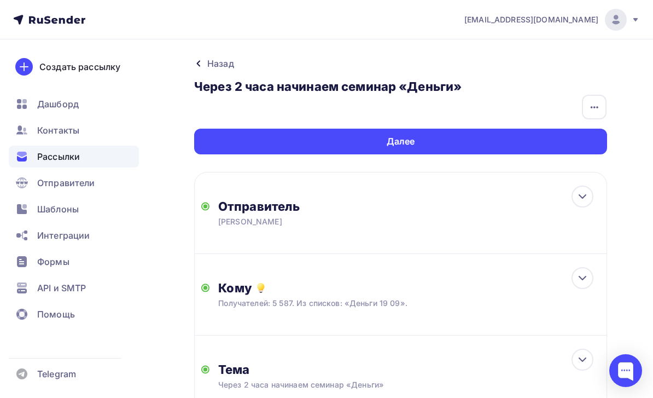
click at [507, 142] on div "Далее" at bounding box center [400, 142] width 413 height 26
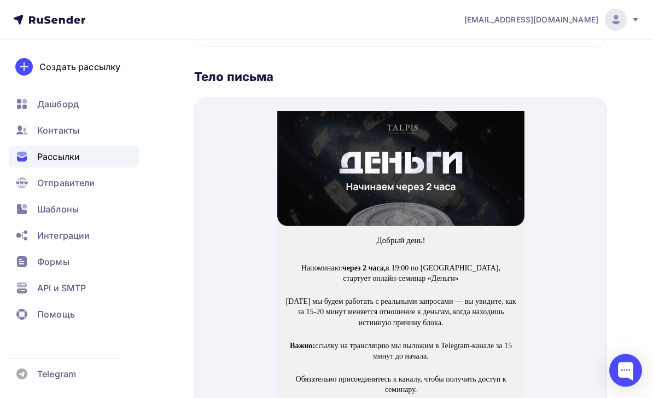
scroll to position [616, 0]
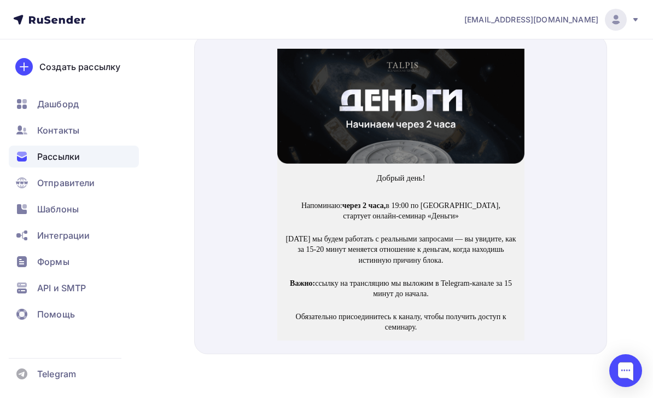
click at [459, 329] on span "Перейти в канал" at bounding box center [400, 345] width 201 height 32
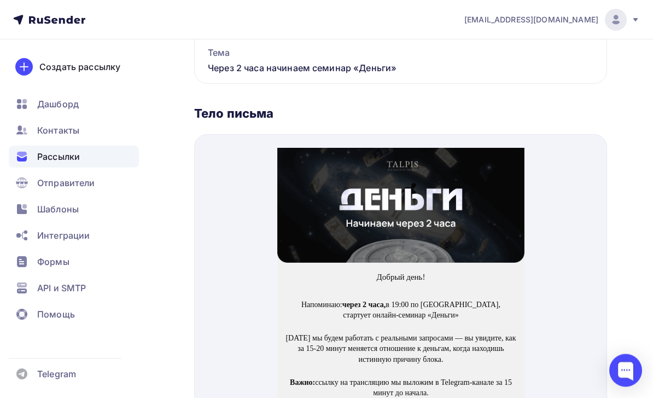
scroll to position [519, 0]
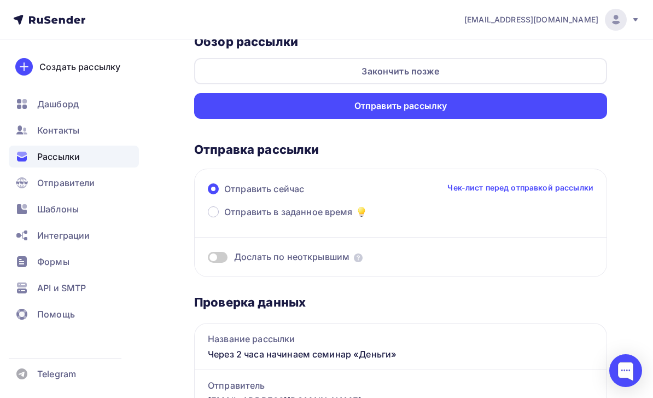
scroll to position [0, 0]
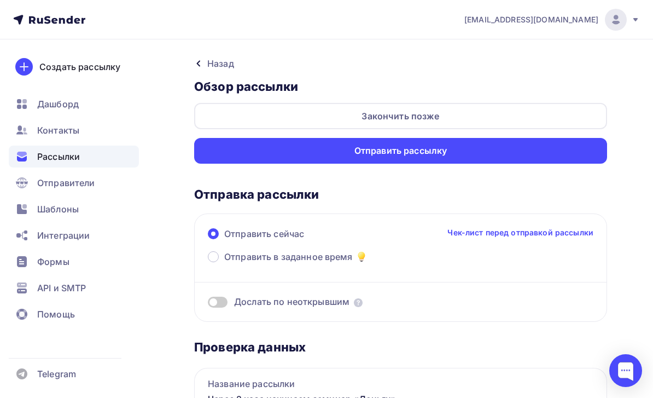
click at [217, 68] on div "Назад" at bounding box center [220, 63] width 27 height 13
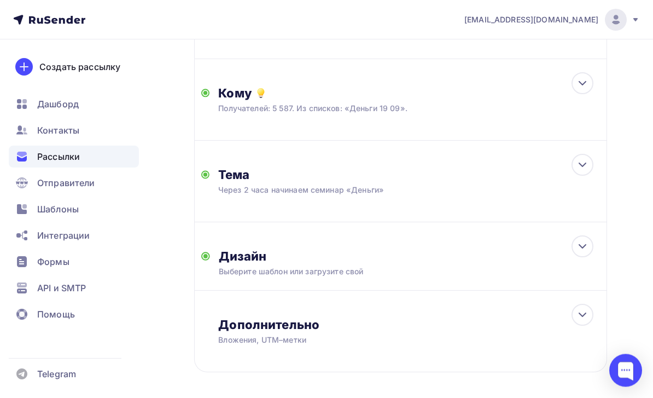
scroll to position [206, 0]
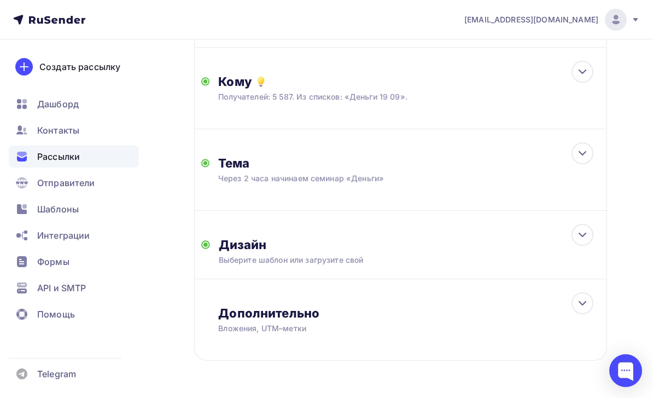
click at [544, 248] on div "Дизайн" at bounding box center [409, 244] width 381 height 15
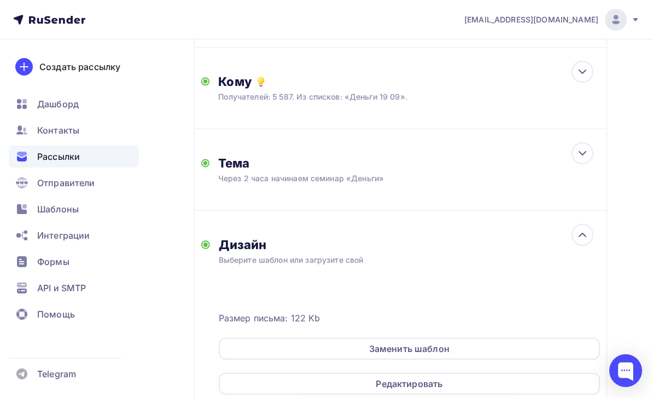
click at [463, 386] on div "Редактировать" at bounding box center [409, 383] width 381 height 22
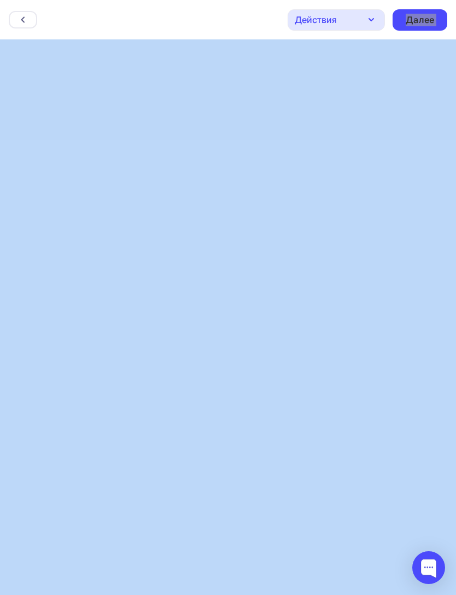
click at [423, 24] on div "Далее" at bounding box center [420, 20] width 28 height 13
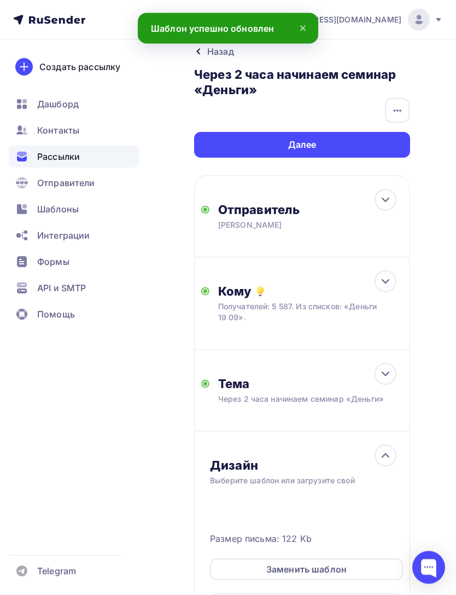
scroll to position [12, 0]
click at [405, 157] on div "Далее" at bounding box center [302, 145] width 216 height 26
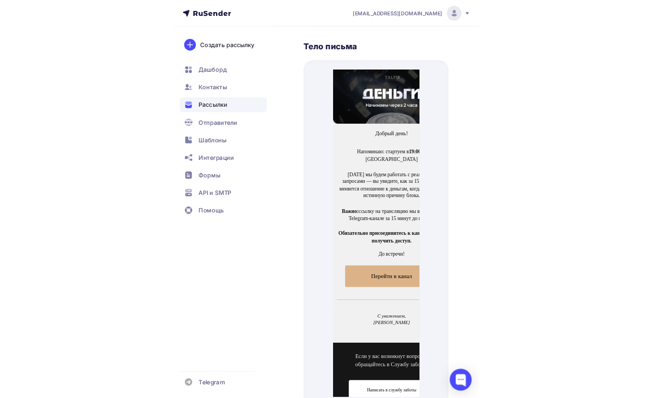
scroll to position [579, 0]
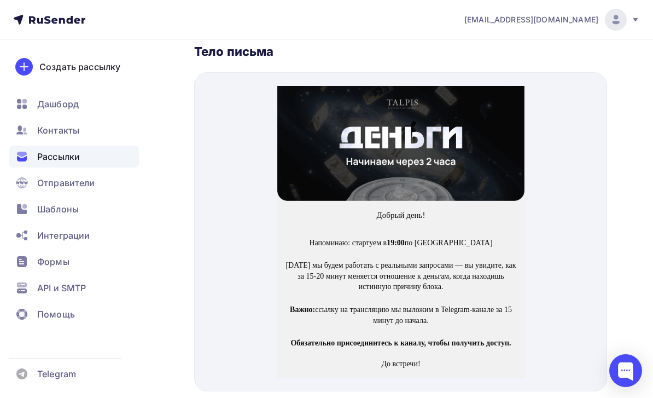
click at [477, 142] on img at bounding box center [400, 130] width 247 height 115
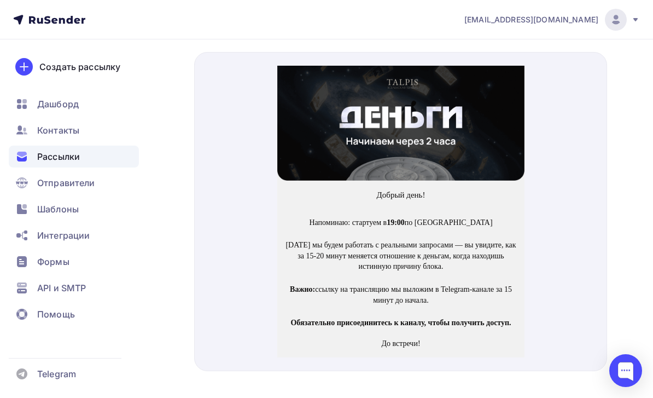
scroll to position [616, 0]
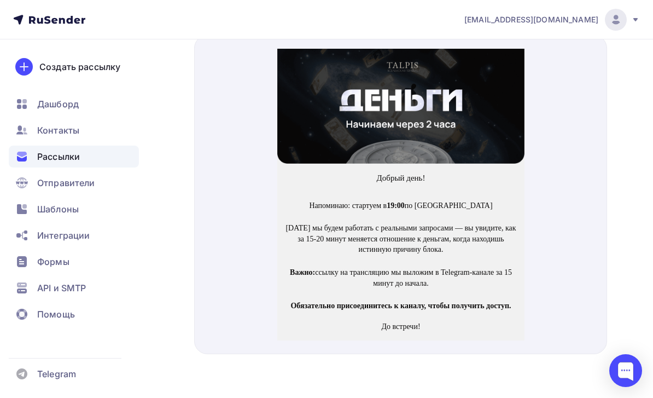
click at [472, 340] on span "Перейти в канал" at bounding box center [400, 345] width 201 height 32
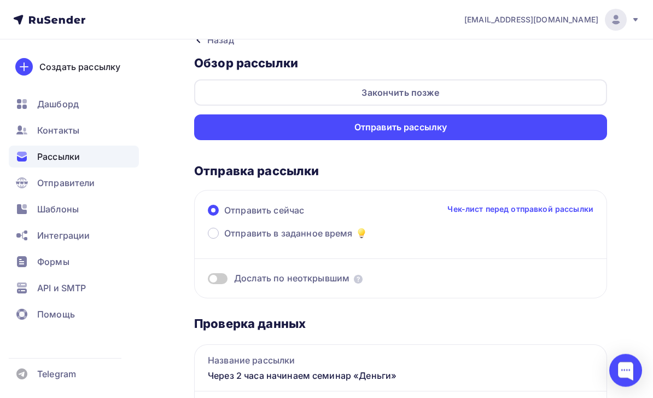
scroll to position [24, 0]
click at [537, 132] on div "Отправить рассылку" at bounding box center [400, 127] width 413 height 26
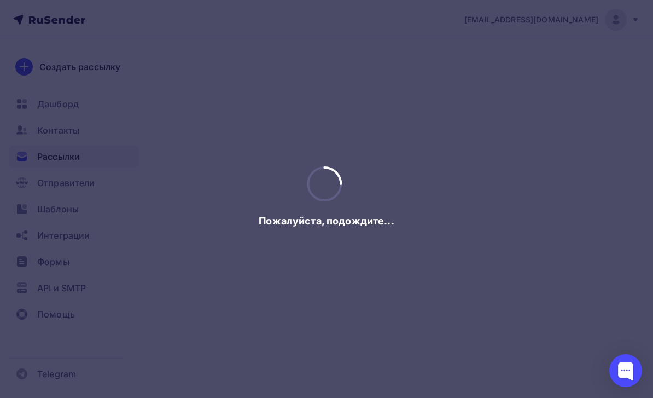
scroll to position [0, 0]
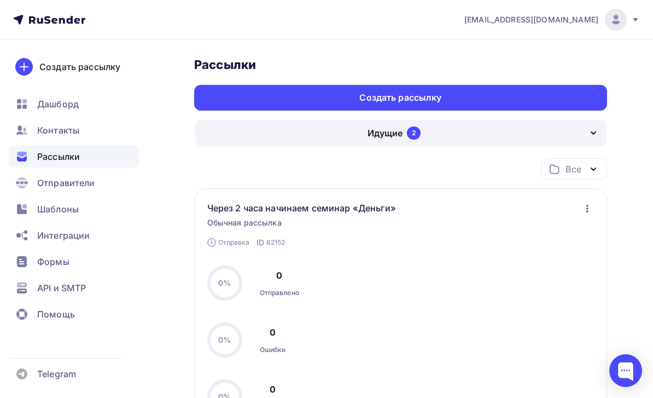
click at [587, 131] on icon "button" at bounding box center [593, 132] width 13 height 13
click at [591, 133] on icon "button" at bounding box center [593, 132] width 13 height 13
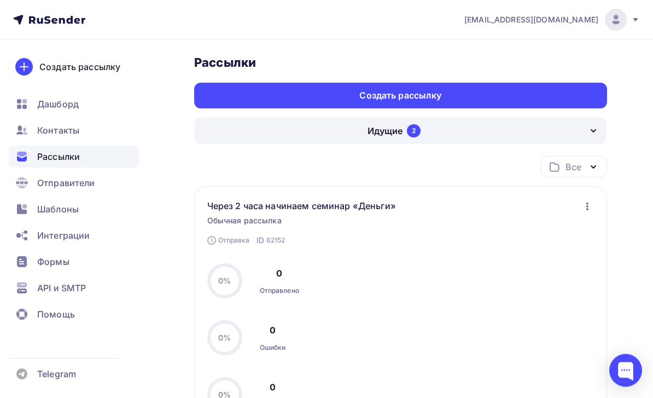
click at [517, 125] on div "Идущие 2" at bounding box center [401, 131] width 412 height 26
click at [526, 157] on link "Черновики 57" at bounding box center [401, 166] width 400 height 22
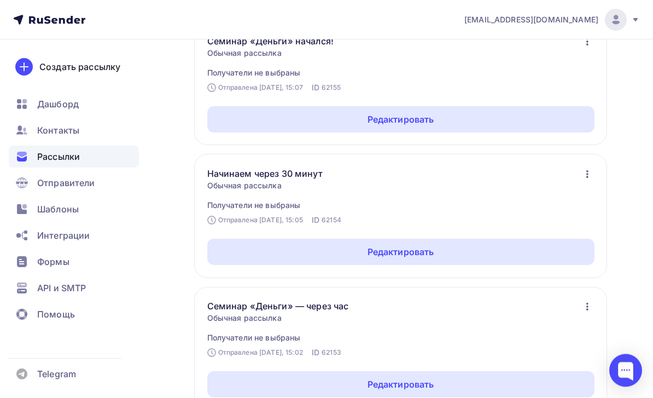
scroll to position [167, 0]
click at [480, 252] on div "Редактировать" at bounding box center [400, 251] width 387 height 26
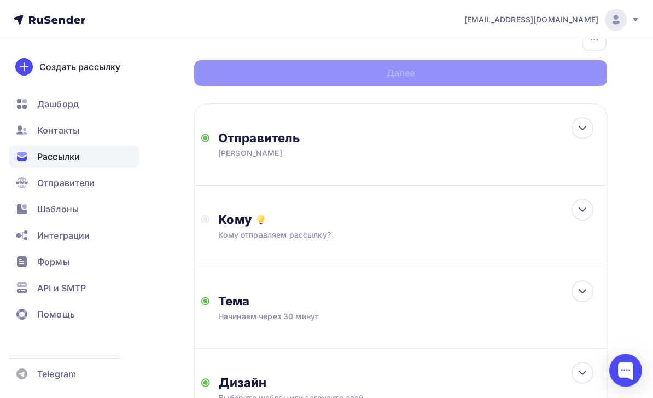
click at [585, 212] on icon at bounding box center [582, 209] width 13 height 13
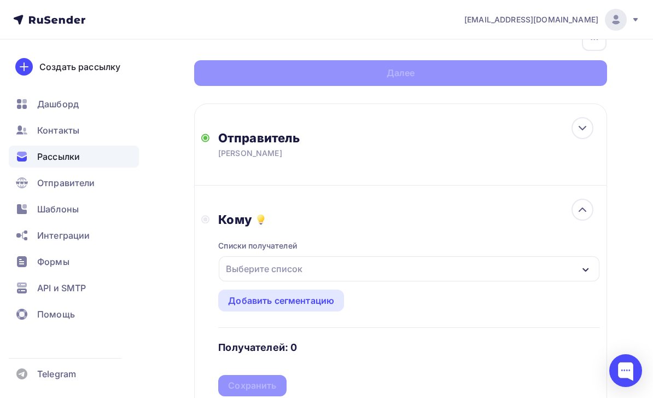
click at [432, 268] on div "Выберите список" at bounding box center [409, 268] width 381 height 25
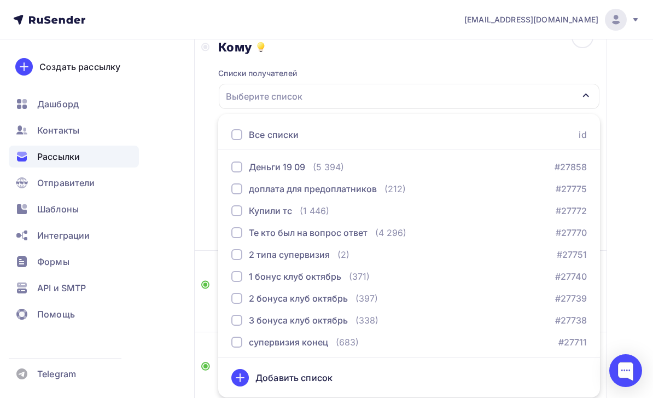
click at [412, 160] on button "Деньги 19 09 (5 394) #27858" at bounding box center [409, 167] width 369 height 22
click at [214, 219] on div "Кому Списки получателей Деньги 19 09 Все списки id Деньги 19 09 (5 394) #27858 …" at bounding box center [400, 131] width 399 height 184
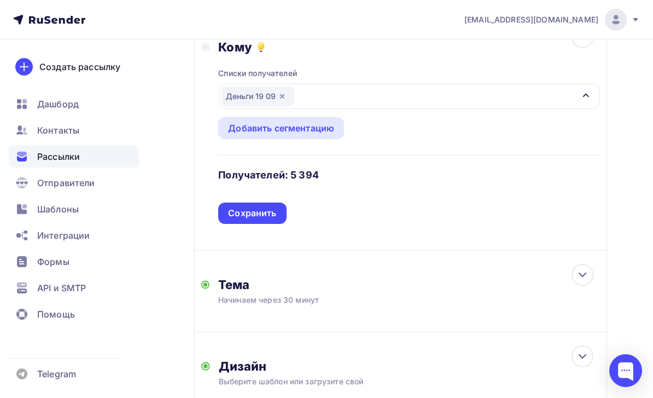
click at [270, 218] on div "Сохранить" at bounding box center [252, 213] width 48 height 13
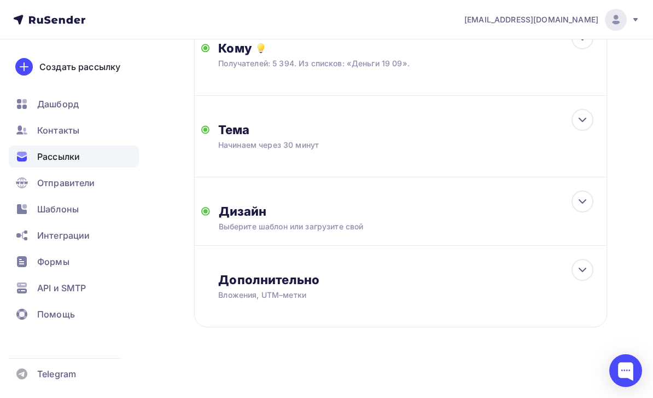
click at [584, 199] on icon at bounding box center [582, 201] width 13 height 13
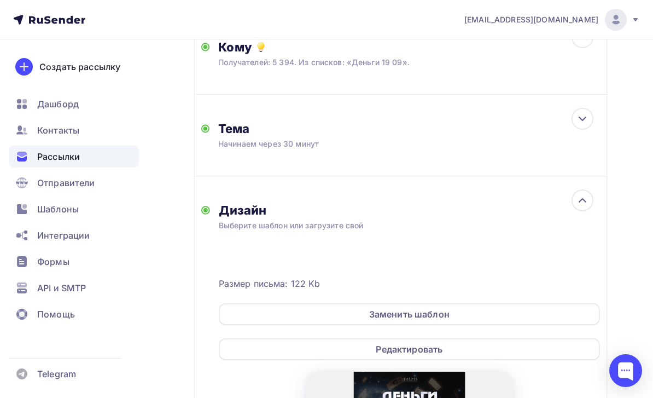
click at [451, 352] on div "Редактировать" at bounding box center [409, 349] width 381 height 22
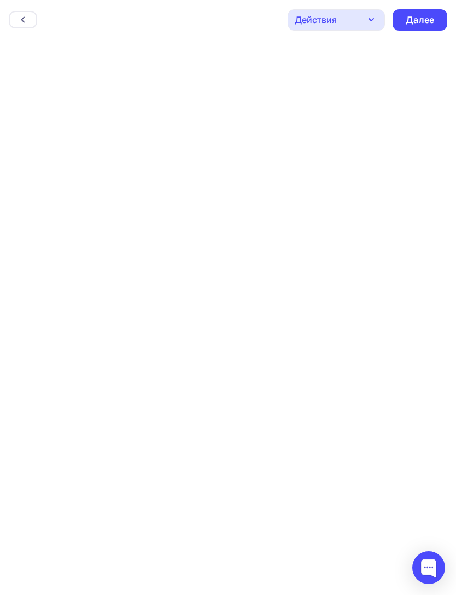
click at [426, 20] on div "Далее" at bounding box center [420, 20] width 28 height 13
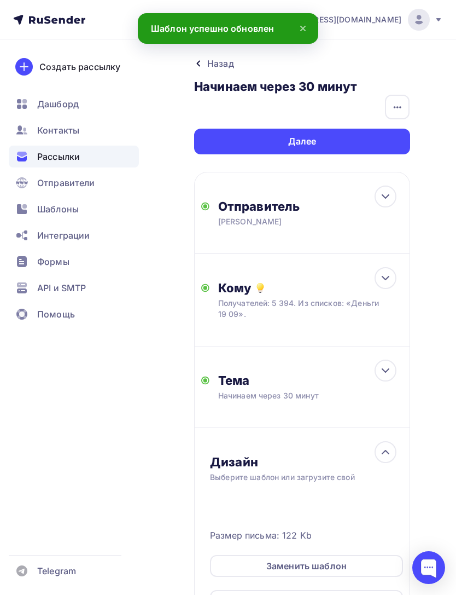
click at [368, 142] on div "Далее" at bounding box center [302, 142] width 216 height 26
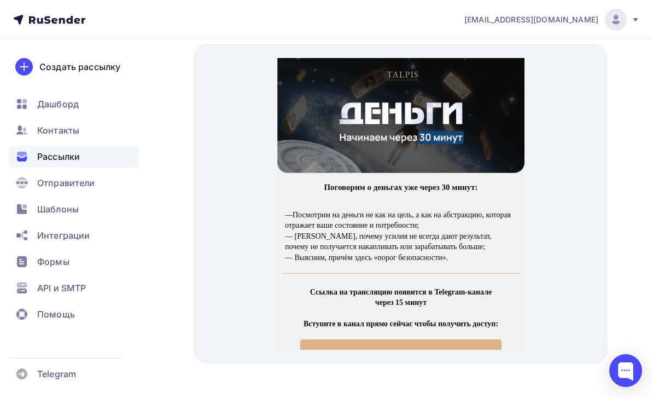
scroll to position [606, 0]
click at [499, 114] on img at bounding box center [400, 102] width 247 height 115
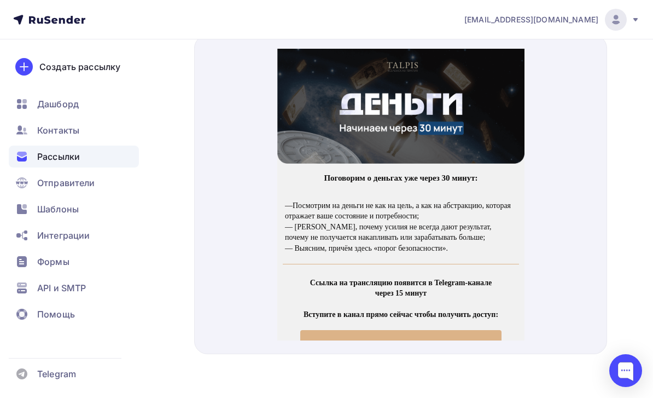
click at [462, 324] on span "Вступить в канал" at bounding box center [400, 333] width 201 height 32
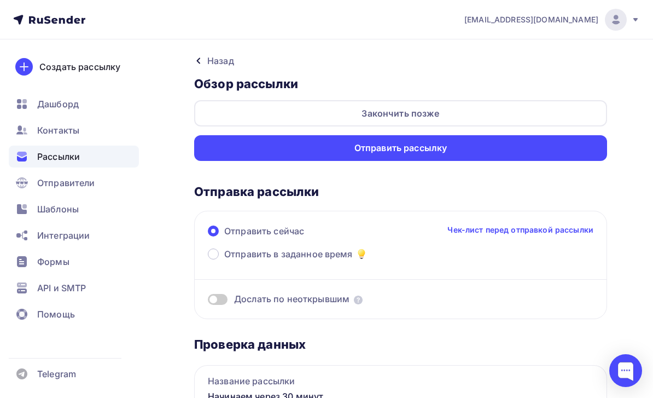
scroll to position [0, 0]
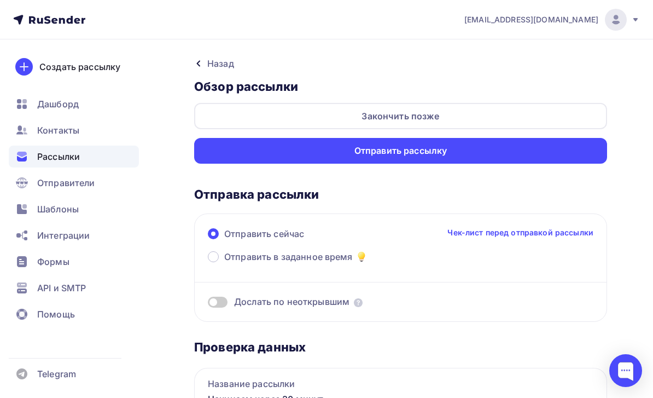
click at [578, 113] on div "Закончить позже" at bounding box center [400, 116] width 413 height 26
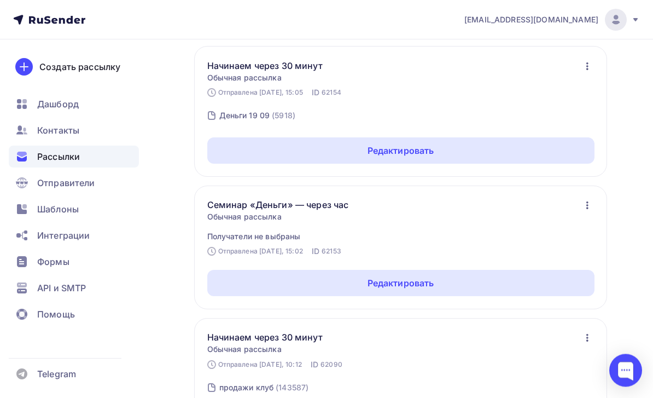
scroll to position [275, 0]
click at [542, 287] on div "Редактировать" at bounding box center [400, 283] width 387 height 26
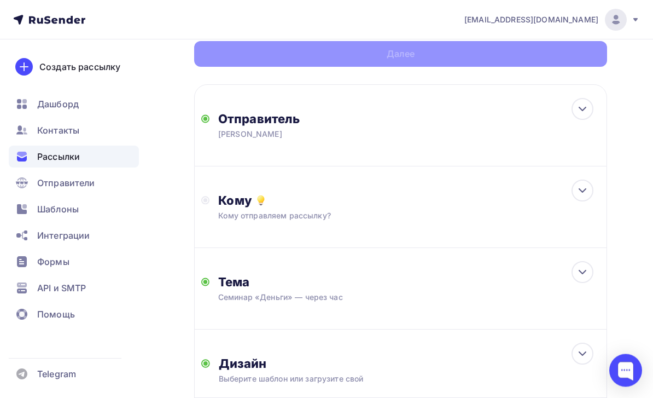
click at [580, 216] on div "Кому Кому отправляем рассылку? Списки получателей Выберите список Все списки id…" at bounding box center [409, 207] width 382 height 28
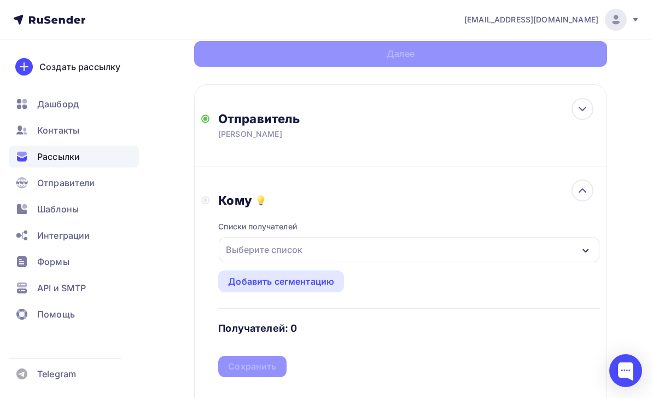
click at [486, 249] on div "Выберите список" at bounding box center [409, 249] width 381 height 25
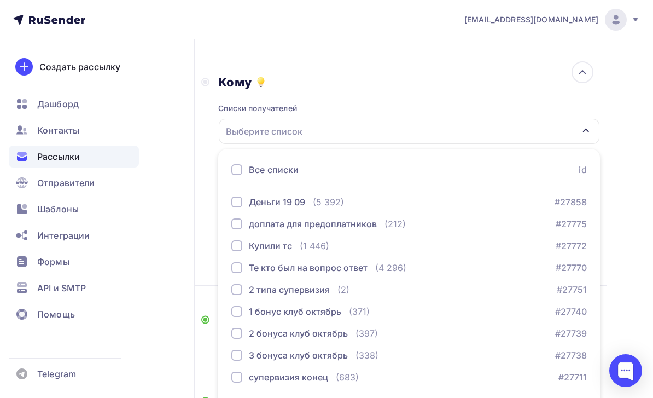
click at [434, 205] on div "Деньги 19 09 (5 392) #27858" at bounding box center [409, 201] width 356 height 13
click at [173, 253] on div "Назад Семинар «Деньги» — через час Семинар «Деньги» — через час Закончить позже…" at bounding box center [326, 211] width 653 height 754
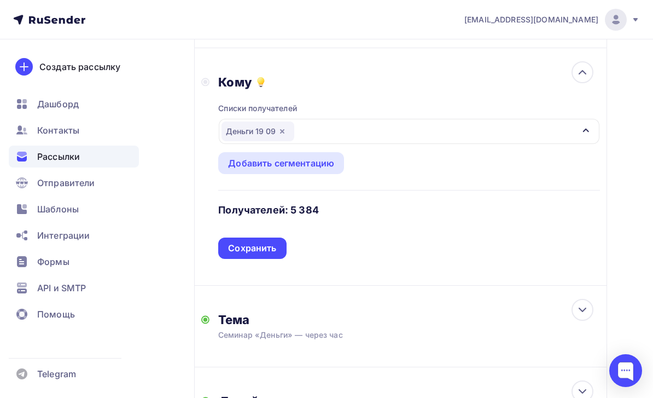
click at [275, 248] on div "Сохранить" at bounding box center [252, 248] width 48 height 13
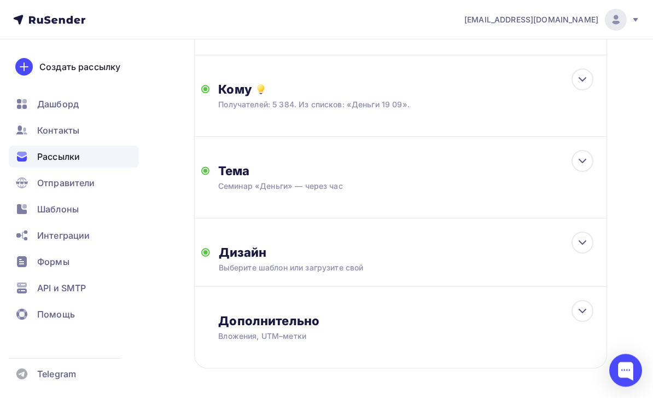
scroll to position [206, 0]
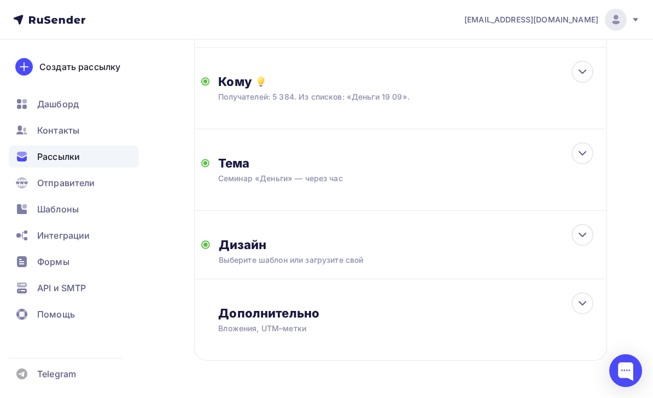
click at [585, 238] on icon at bounding box center [582, 234] width 13 height 13
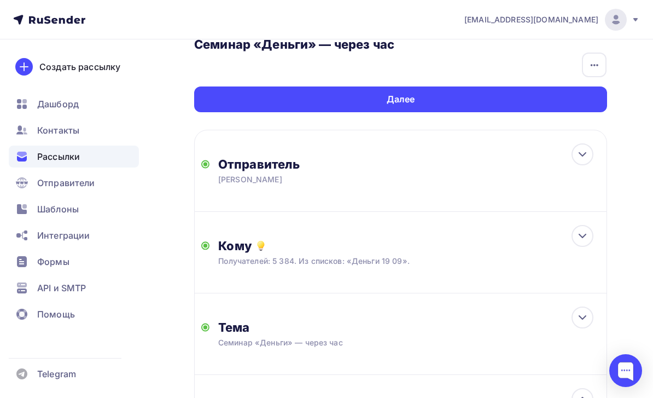
scroll to position [0, 0]
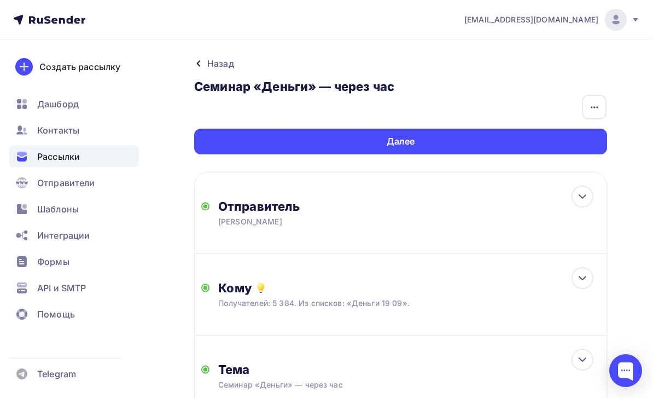
click at [585, 140] on div "Далее" at bounding box center [400, 142] width 413 height 26
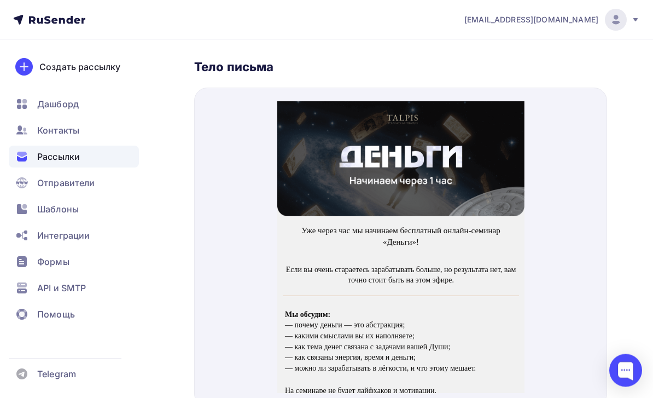
scroll to position [581, 0]
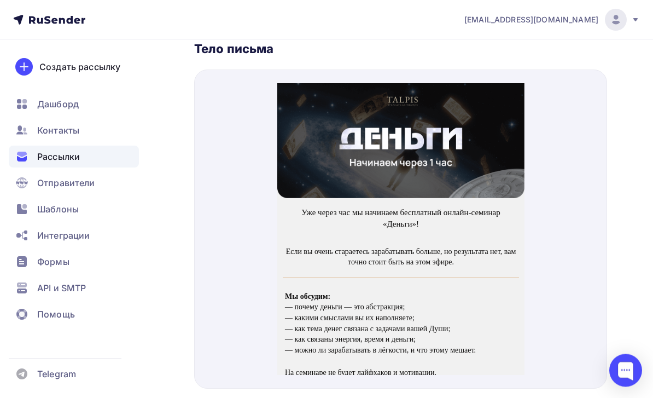
click at [491, 150] on img at bounding box center [400, 127] width 247 height 115
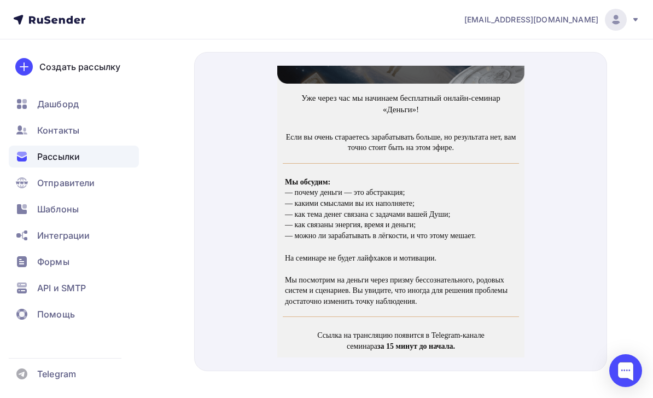
scroll to position [154, 0]
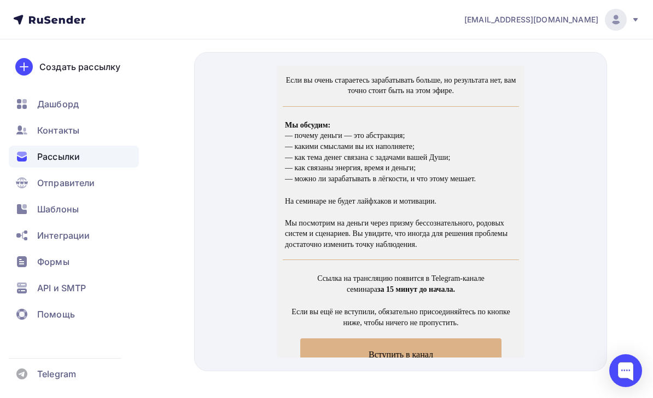
click at [432, 337] on span "Вступить в канал" at bounding box center [400, 340] width 65 height 9
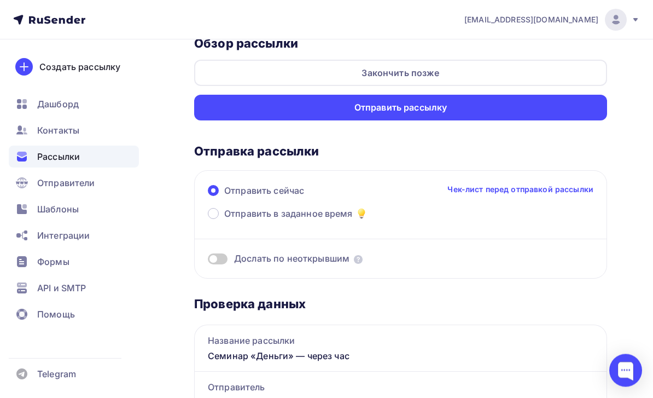
scroll to position [0, 0]
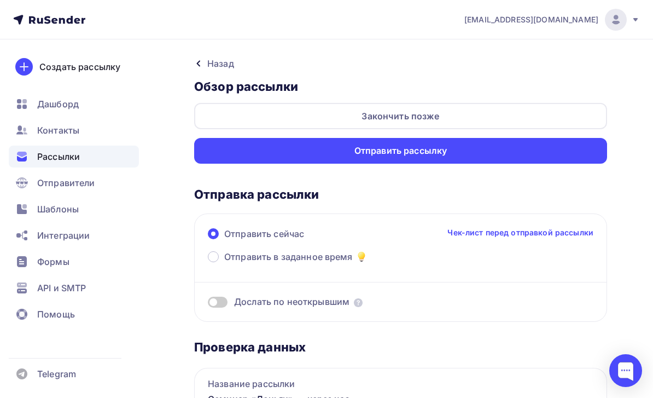
click at [568, 153] on div "Отправить рассылку" at bounding box center [400, 151] width 413 height 26
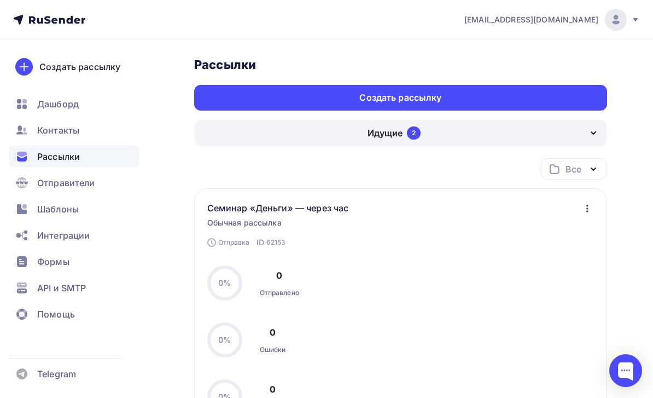
click at [580, 132] on div "Идущие 2" at bounding box center [401, 133] width 412 height 26
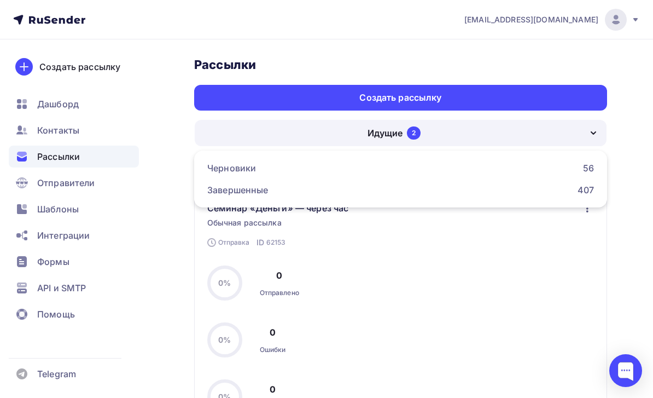
click at [525, 162] on div "Черновики 56" at bounding box center [400, 167] width 387 height 13
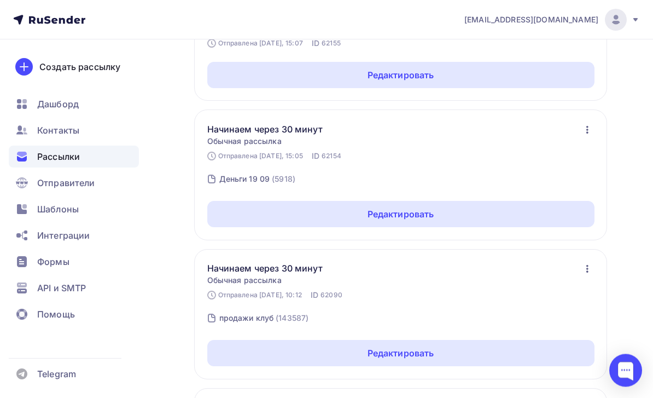
scroll to position [211, 0]
click at [574, 209] on div "Редактировать" at bounding box center [400, 214] width 387 height 26
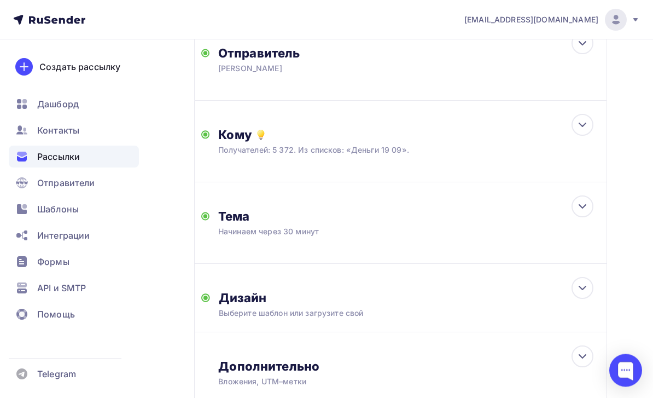
scroll to position [152, 0]
click at [584, 287] on icon at bounding box center [582, 288] width 13 height 13
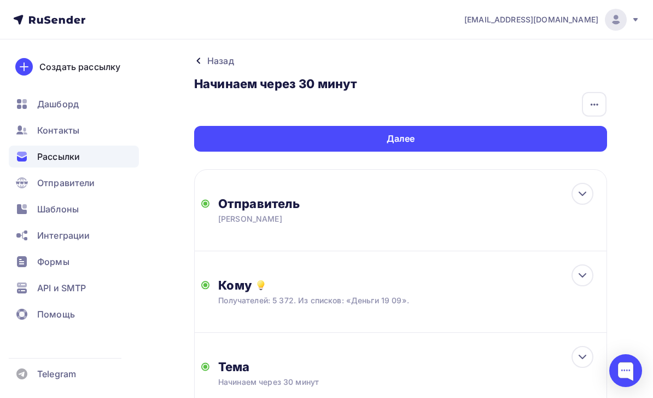
scroll to position [0, 0]
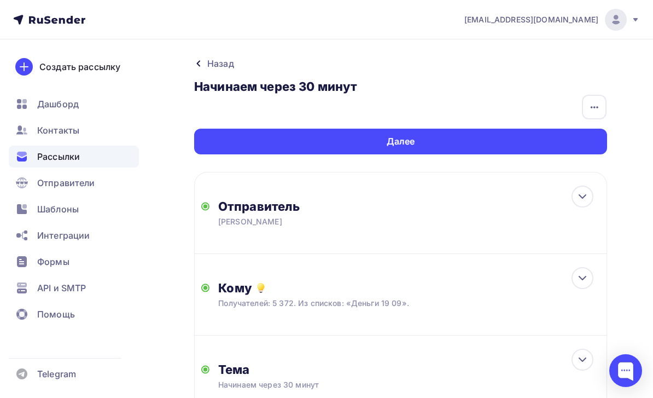
click at [556, 141] on div "Далее" at bounding box center [400, 142] width 413 height 26
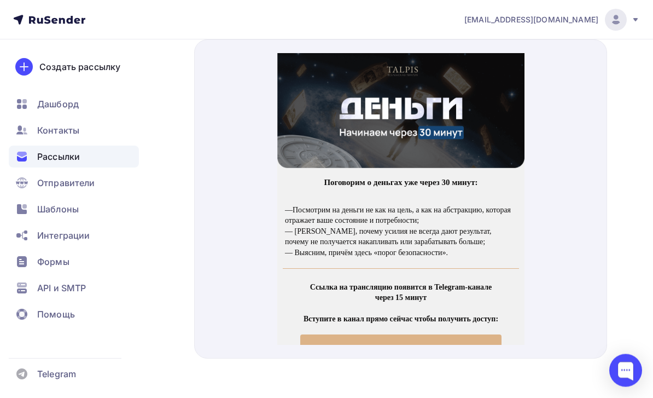
scroll to position [616, 0]
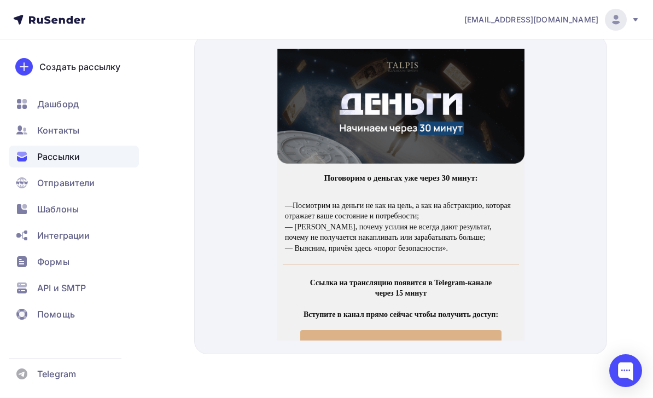
click at [498, 108] on img at bounding box center [400, 93] width 247 height 115
click at [427, 337] on span "Вступить в канал" at bounding box center [400, 333] width 201 height 32
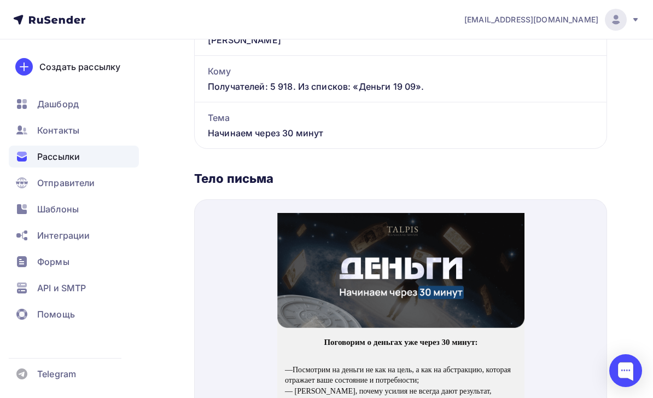
scroll to position [453, 0]
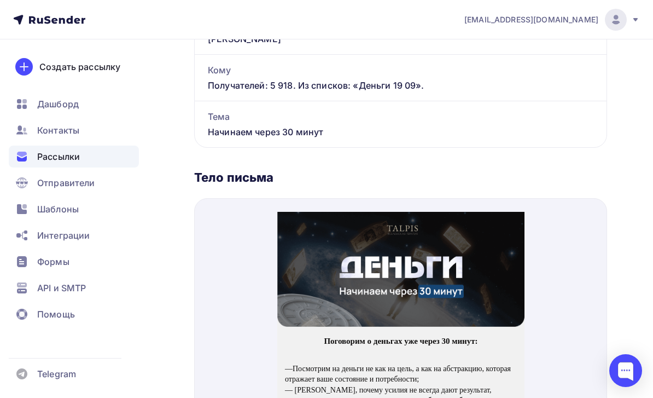
click at [500, 260] on img at bounding box center [400, 256] width 247 height 115
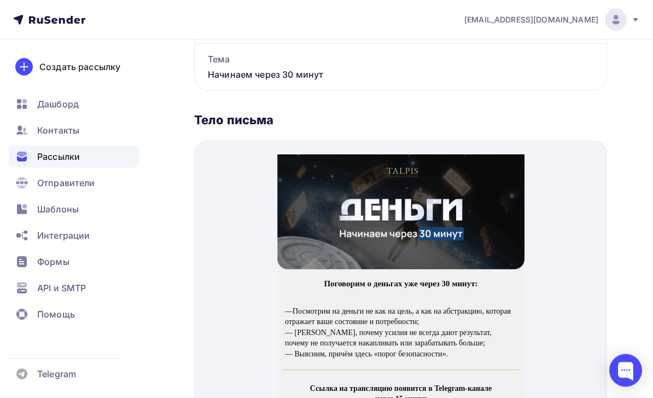
scroll to position [616, 0]
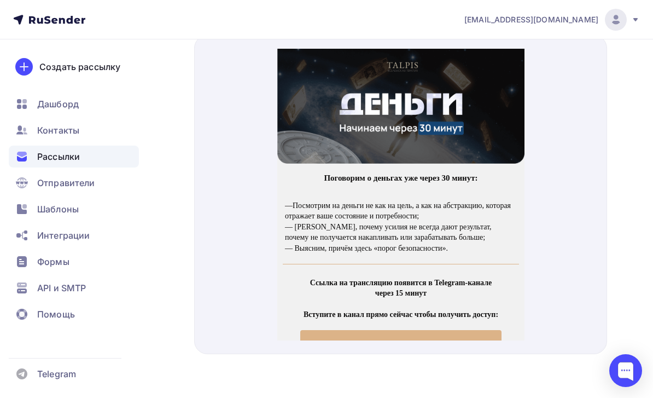
click at [473, 334] on span "Вступить в канал" at bounding box center [400, 333] width 201 height 32
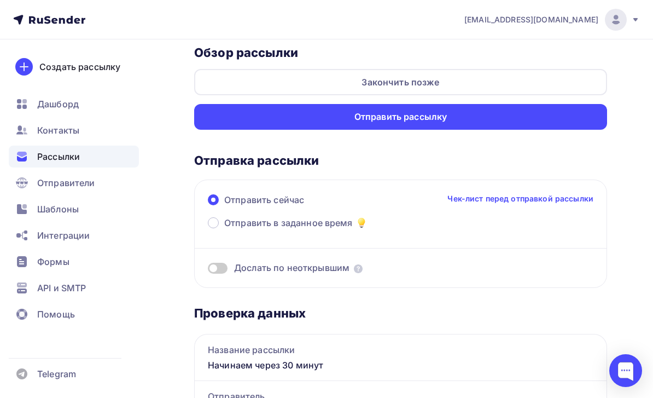
scroll to position [33, 0]
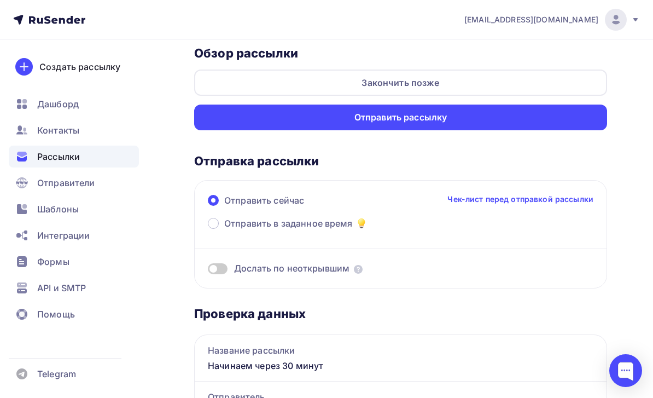
click at [586, 115] on div "Отправить рассылку" at bounding box center [400, 117] width 413 height 26
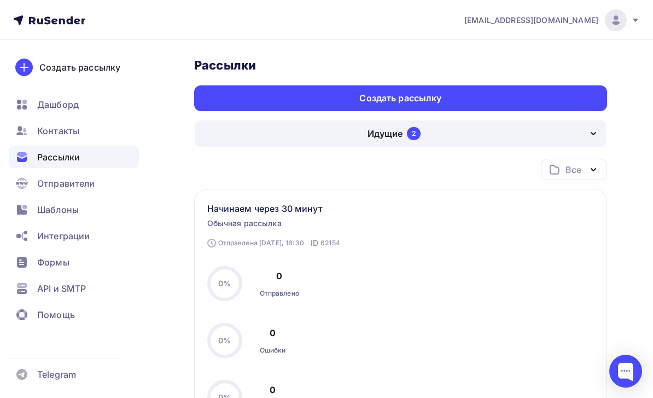
click at [582, 132] on div "Идущие 2" at bounding box center [401, 133] width 412 height 26
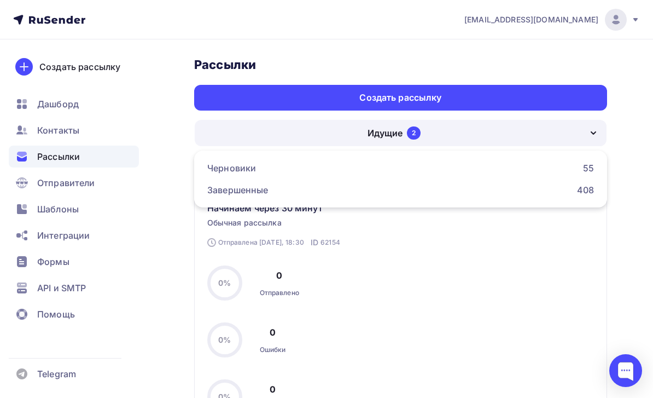
click at [584, 189] on div "408" at bounding box center [585, 189] width 17 height 13
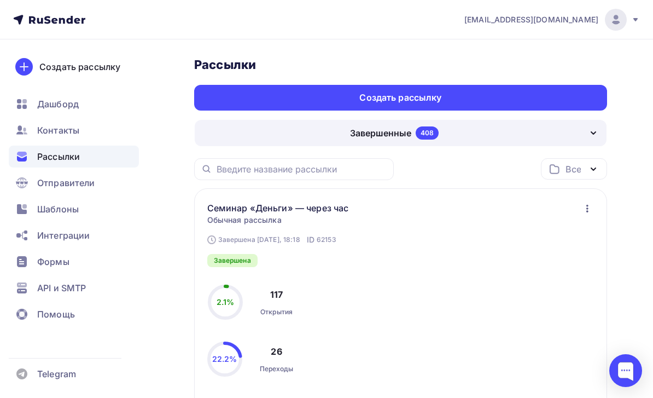
click at [578, 131] on div "Завершенные 408" at bounding box center [401, 133] width 412 height 26
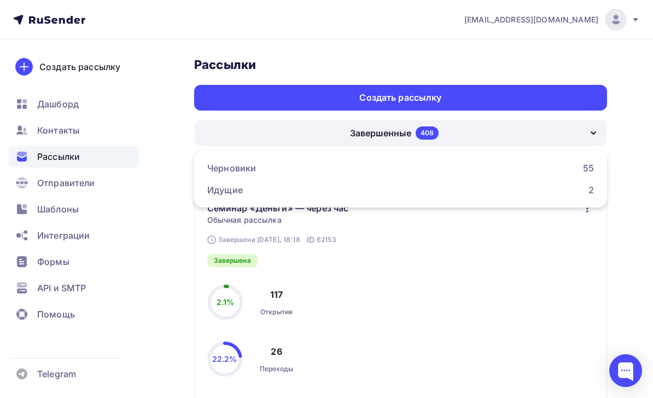
click at [579, 165] on div "Черновики 55" at bounding box center [400, 167] width 387 height 13
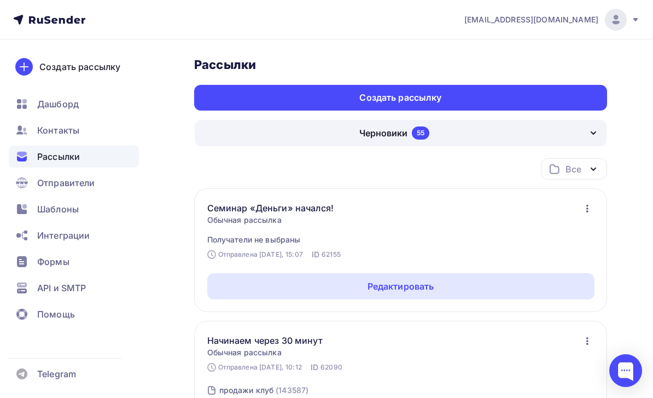
click at [587, 131] on icon "button" at bounding box center [593, 132] width 13 height 13
click at [537, 278] on div "Редактировать" at bounding box center [400, 286] width 387 height 26
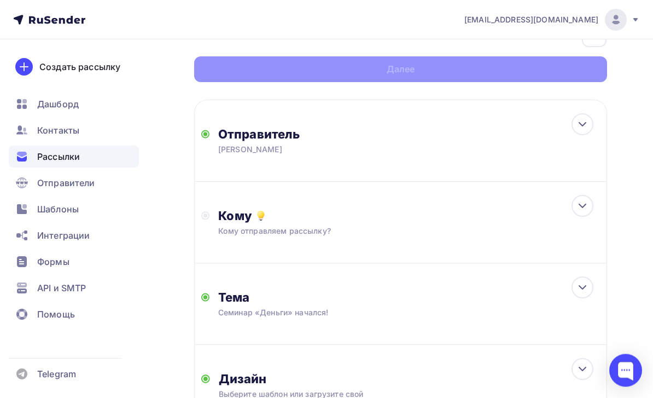
scroll to position [76, 0]
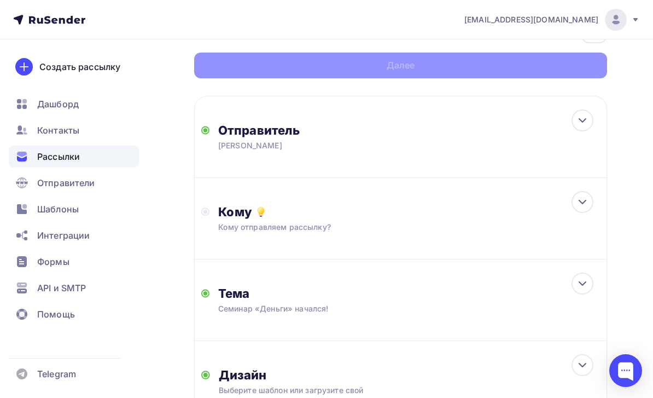
click at [589, 199] on div at bounding box center [583, 202] width 22 height 22
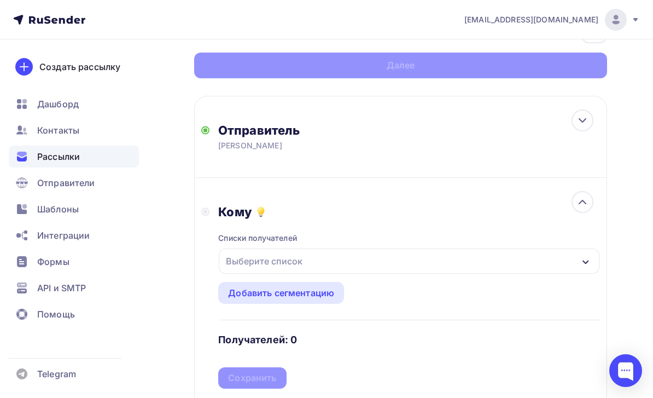
click at [471, 265] on div "Выберите список" at bounding box center [409, 260] width 381 height 25
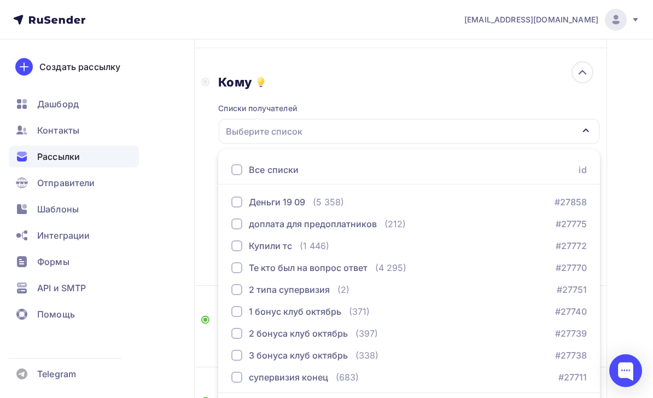
click at [456, 192] on button "Деньги 19 09 (5 358) #27858" at bounding box center [409, 202] width 369 height 22
click at [198, 228] on div "Кому Списки получателей Деньги 19 09 Все списки id Деньги 19 09 (5 358) #27858 …" at bounding box center [400, 166] width 413 height 237
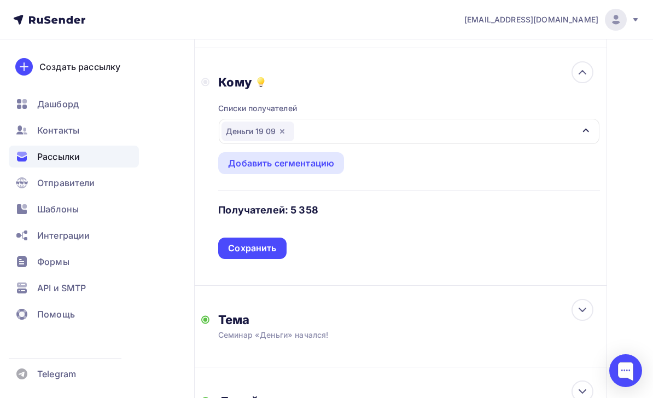
click at [274, 255] on div "Сохранить" at bounding box center [252, 247] width 68 height 21
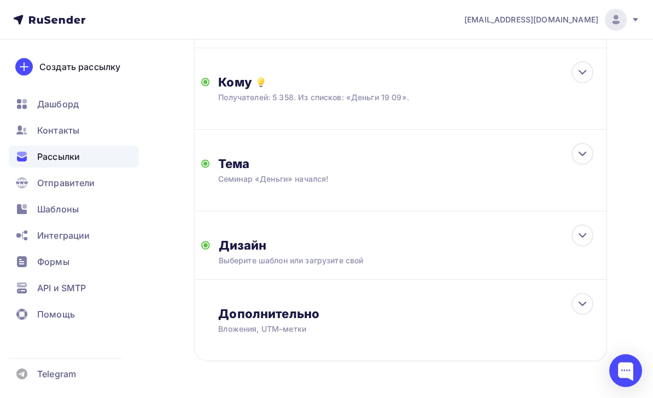
click at [579, 237] on icon at bounding box center [582, 235] width 13 height 13
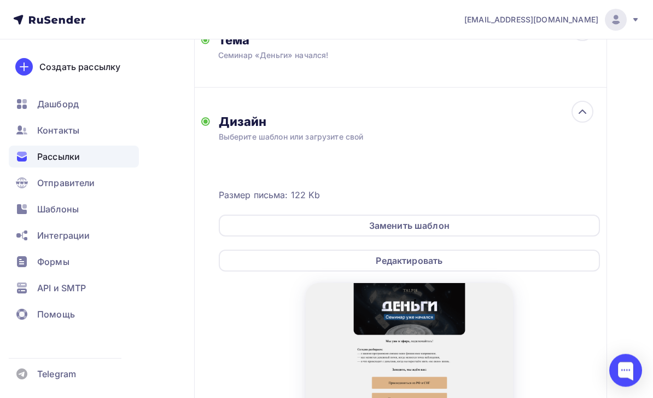
scroll to position [329, 0]
click at [547, 263] on div "Редактировать" at bounding box center [409, 260] width 381 height 22
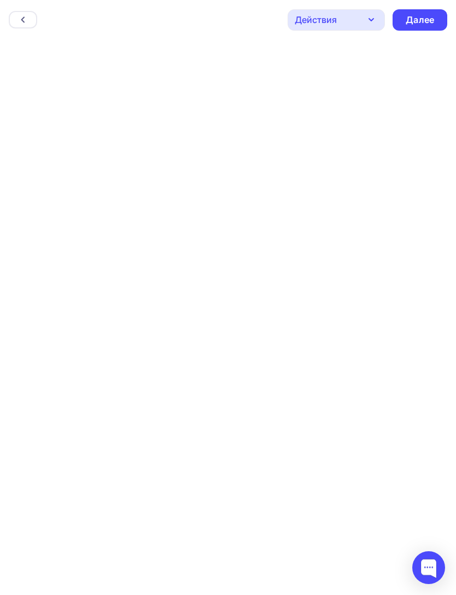
click at [428, 18] on div "Далее" at bounding box center [420, 20] width 28 height 13
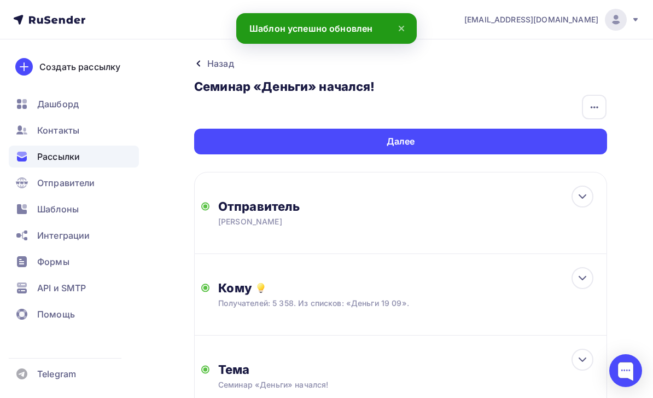
click at [571, 142] on div "Далее" at bounding box center [400, 142] width 413 height 26
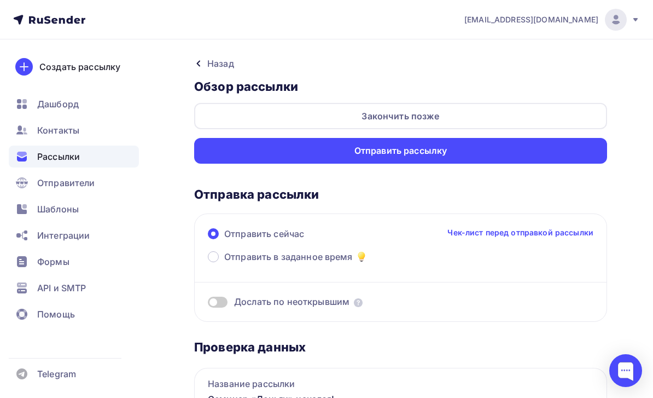
click at [555, 112] on div "Закончить позже" at bounding box center [400, 116] width 413 height 26
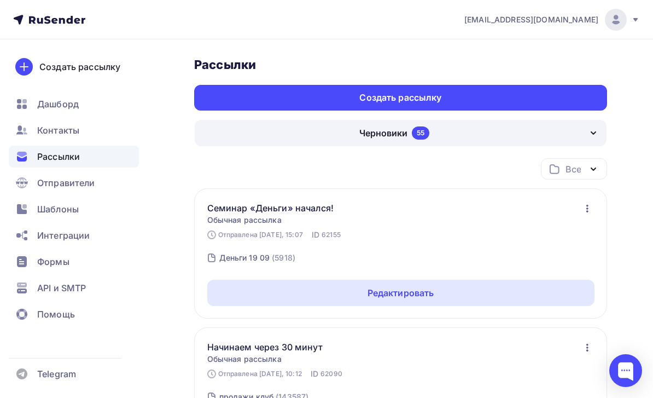
click at [544, 98] on div "Создать рассылку" at bounding box center [400, 98] width 413 height 26
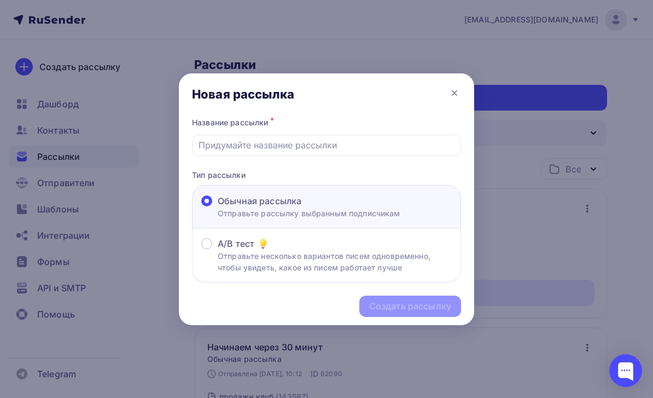
click at [417, 139] on input "text" at bounding box center [327, 144] width 257 height 13
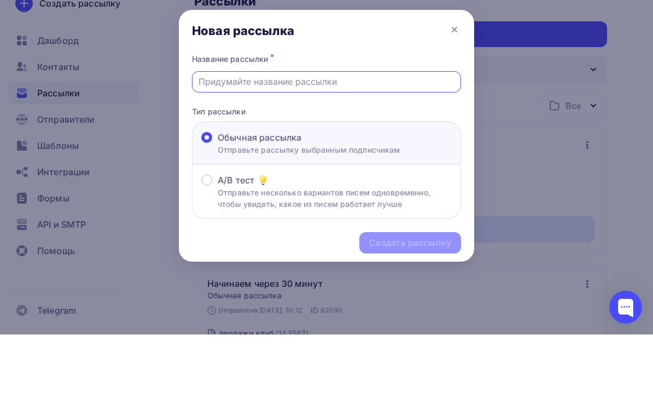
scroll to position [63, 0]
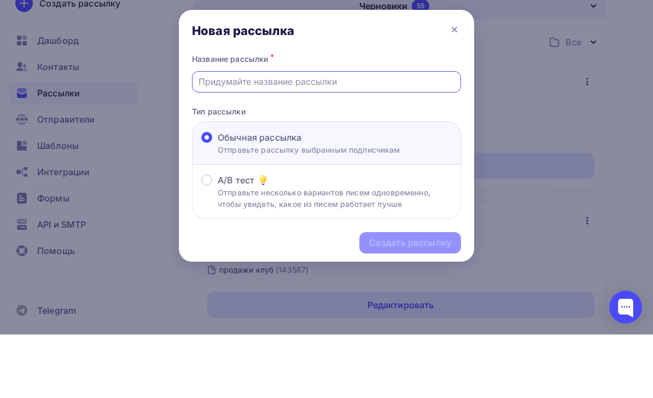
click at [305, 138] on input "text" at bounding box center [327, 144] width 257 height 13
paste input "Завтра закрывается регистрация на «Точку сборки»"
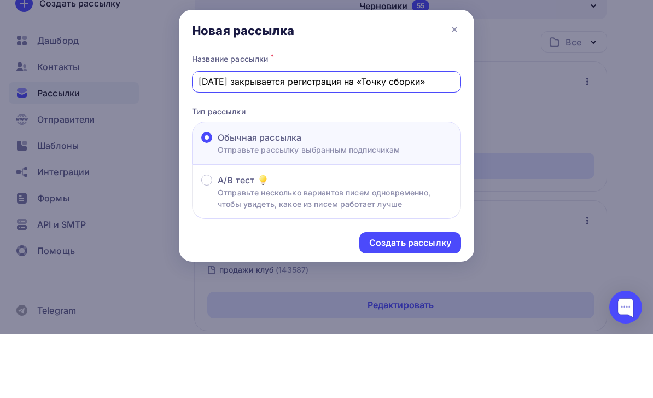
scroll to position [127, 0]
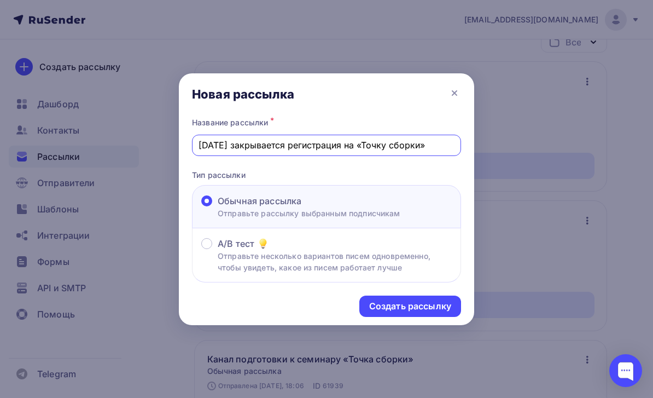
type input "Завтра закрывается регистрация на «Точку сборки»"
click at [436, 310] on div "Создать рассылку" at bounding box center [410, 306] width 82 height 13
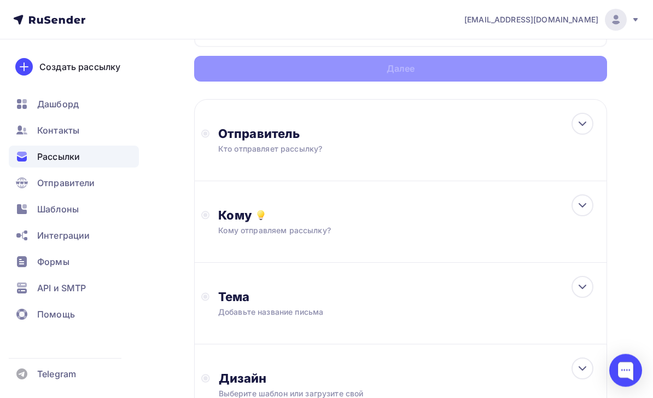
scroll to position [85, 0]
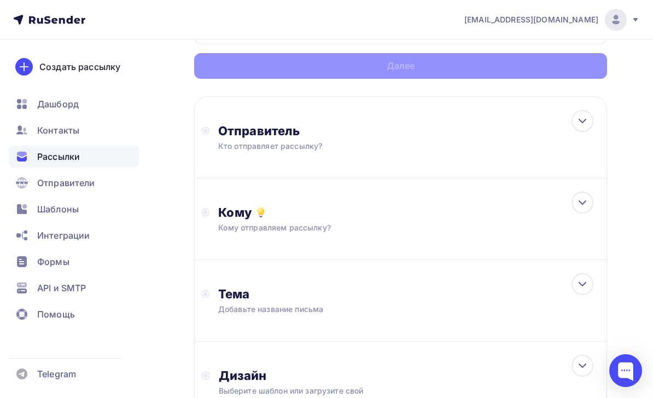
click at [572, 144] on div "Отправитель Кто отправляет рассылку? Email * tech@newlightconsult.com info@ut-n…" at bounding box center [400, 137] width 413 height 82
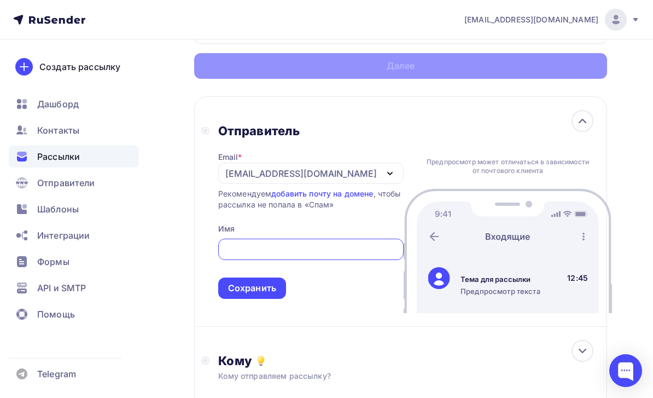
scroll to position [0, 0]
click at [383, 180] on icon "button" at bounding box center [389, 173] width 13 height 13
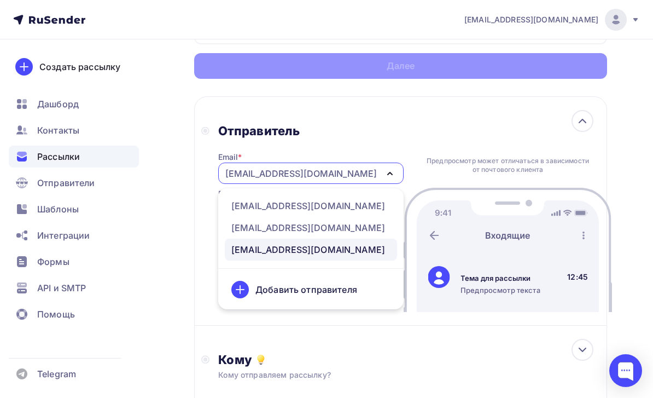
click at [351, 206] on div "[EMAIL_ADDRESS][DOMAIN_NAME]" at bounding box center [308, 205] width 154 height 13
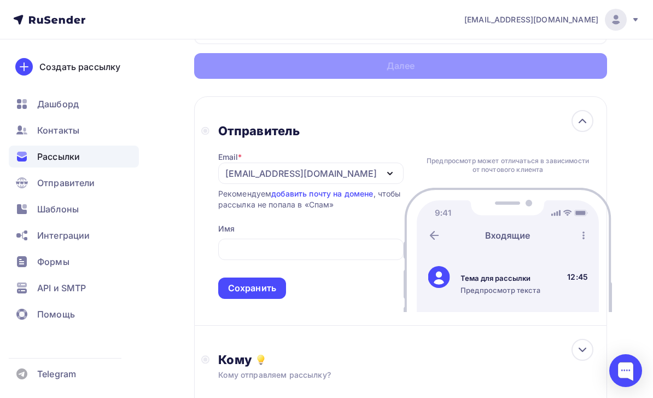
click at [319, 255] on input "text" at bounding box center [310, 249] width 173 height 13
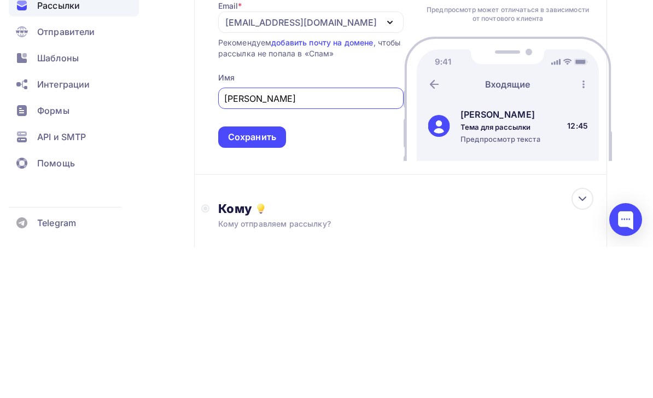
type input "[PERSON_NAME]"
click at [268, 282] on div "Сохранить" at bounding box center [252, 288] width 48 height 13
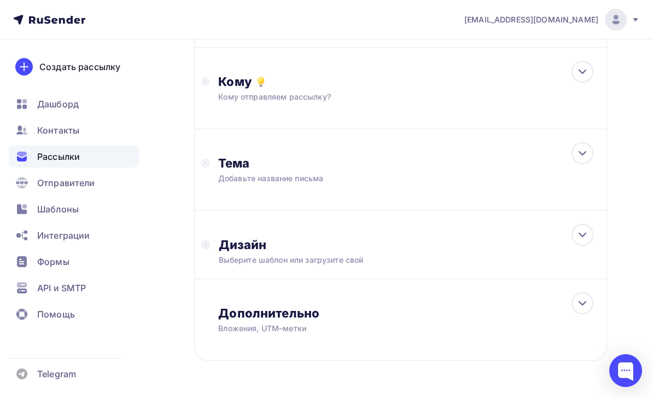
click at [492, 110] on div "Кому Кому отправляем рассылку? Списки получателей Выберите список Все списки id…" at bounding box center [400, 88] width 413 height 81
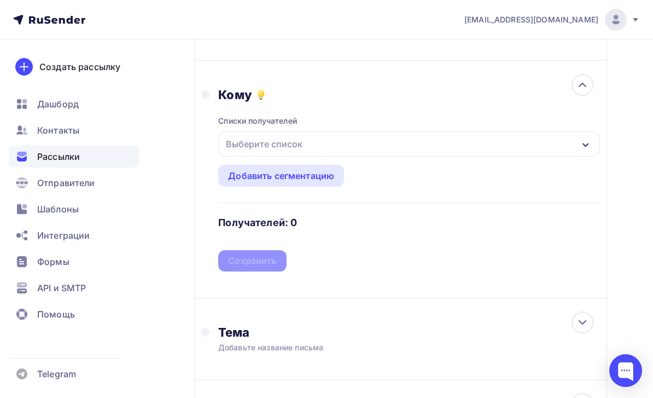
click at [456, 148] on div "Выберите список" at bounding box center [409, 143] width 381 height 25
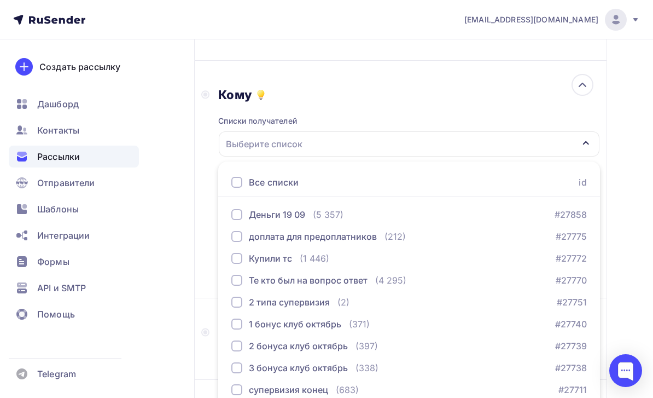
scroll to position [215, 0]
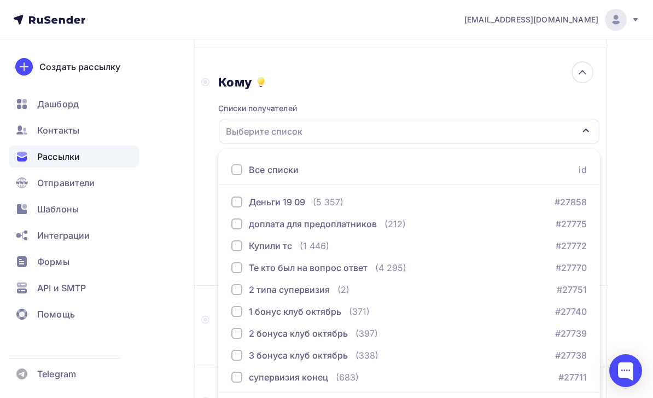
click at [378, 205] on div "Деньги 19 09 (5 357) #27858" at bounding box center [409, 201] width 356 height 13
click at [197, 269] on div "Кому Списки получателей Деньги 19 09 Все списки id Деньги 19 09 (5 357) #27858 …" at bounding box center [400, 166] width 413 height 237
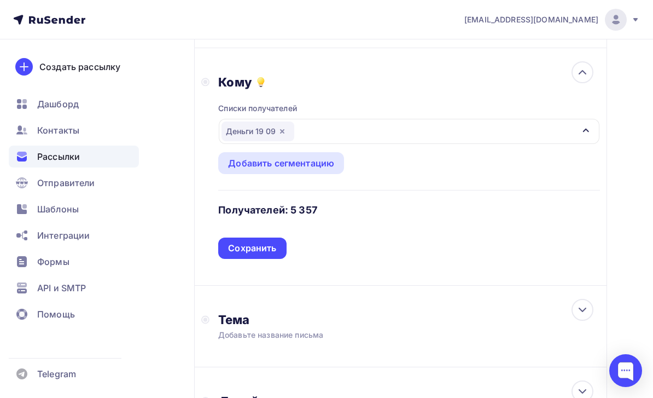
click at [274, 251] on div "Сохранить" at bounding box center [252, 248] width 48 height 13
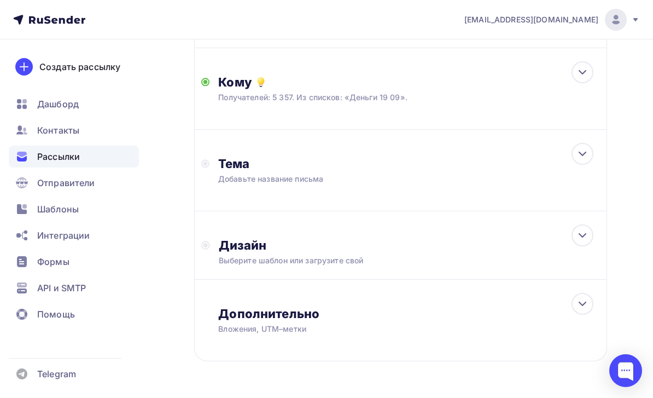
click at [419, 183] on div "Тема Добавьте название письма Тема * Рекомендуем использовать не более 150 симв…" at bounding box center [326, 170] width 216 height 28
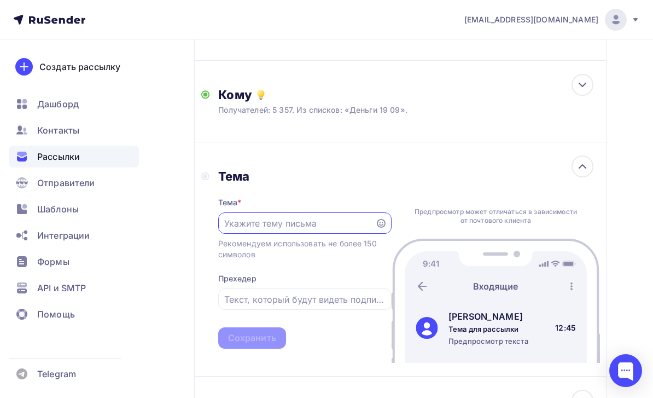
scroll to position [0, 0]
click at [324, 229] on input "text" at bounding box center [296, 223] width 144 height 13
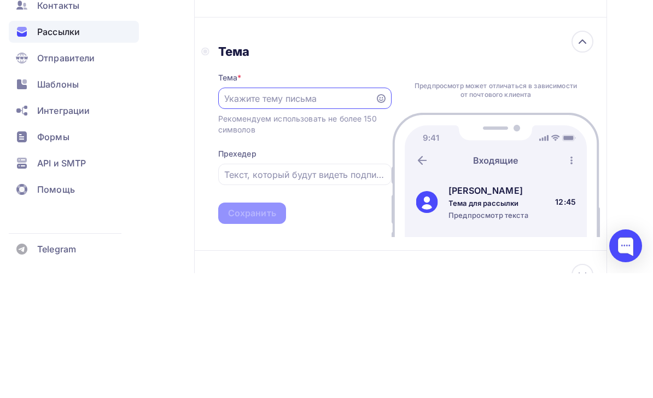
click at [288, 217] on input "text" at bounding box center [296, 223] width 144 height 13
paste input "Завтра закрывается регистрация на «Точку сборки»"
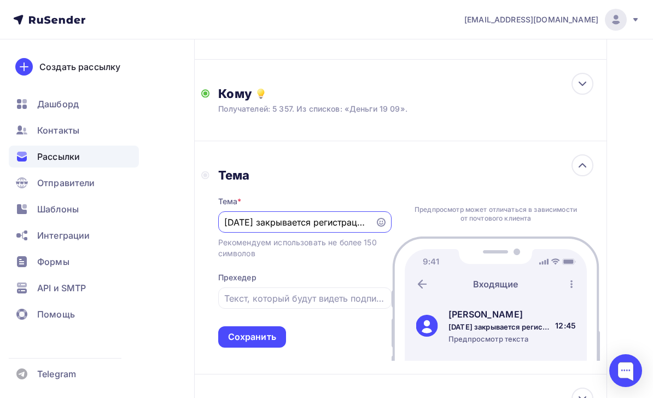
scroll to position [201, 0]
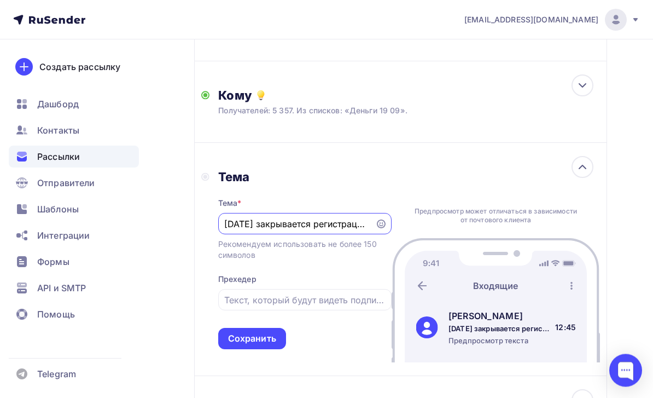
type input "Завтра закрывается регистрация на «Точку сборки»"
click at [427, 101] on div "Кому" at bounding box center [409, 95] width 382 height 15
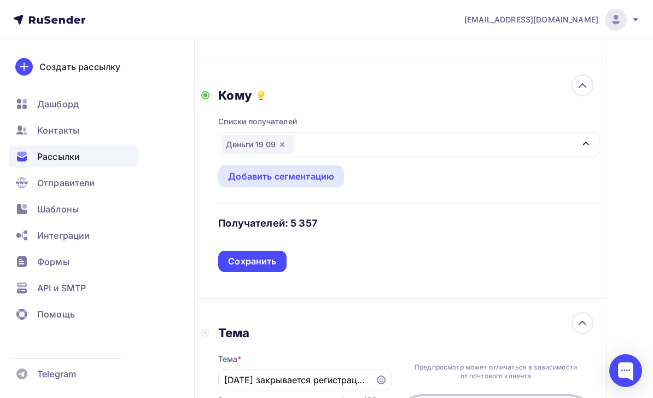
click at [281, 142] on icon "button" at bounding box center [282, 144] width 9 height 9
click at [365, 144] on div "Выберите список" at bounding box center [409, 144] width 381 height 25
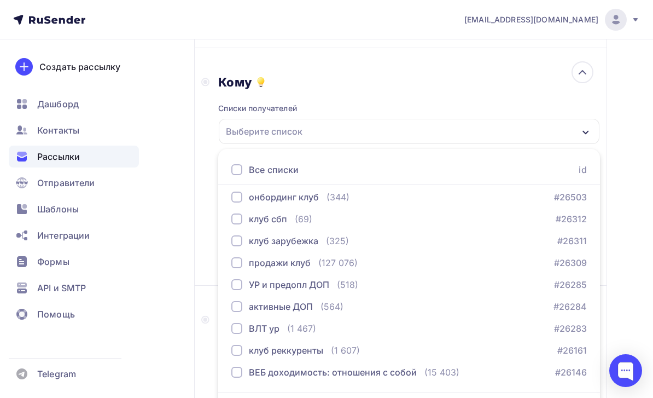
scroll to position [1385, 0]
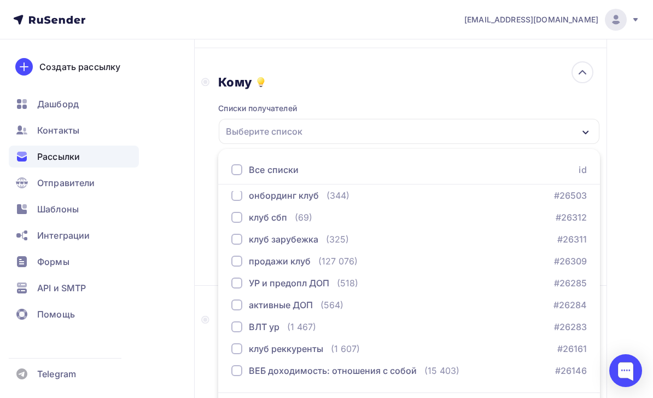
click at [446, 257] on div "продажи клуб (127 076) #26309" at bounding box center [409, 260] width 356 height 13
click at [180, 265] on div "Назад Завтра закрывается регистрация на «Точку сборки» Завтра закрывается регис…" at bounding box center [326, 281] width 653 height 914
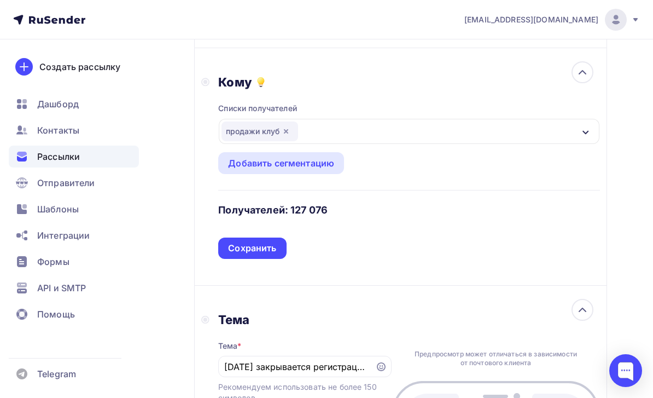
click at [267, 259] on div "Сохранить" at bounding box center [252, 247] width 68 height 21
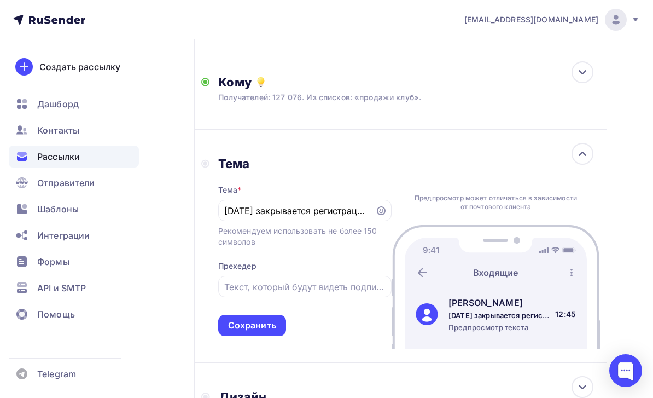
click at [271, 328] on div "Сохранить" at bounding box center [252, 325] width 48 height 13
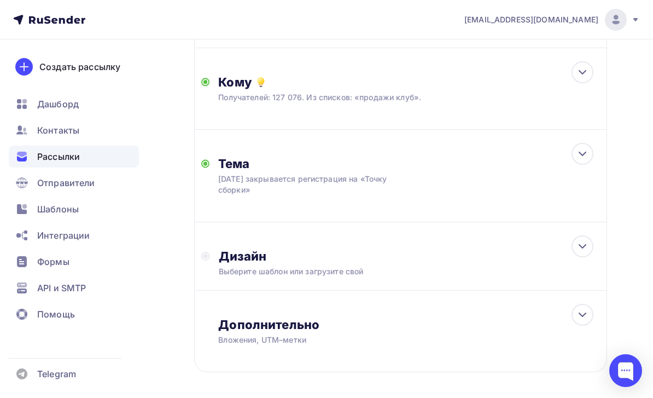
click at [436, 253] on div "Дизайн" at bounding box center [409, 255] width 381 height 15
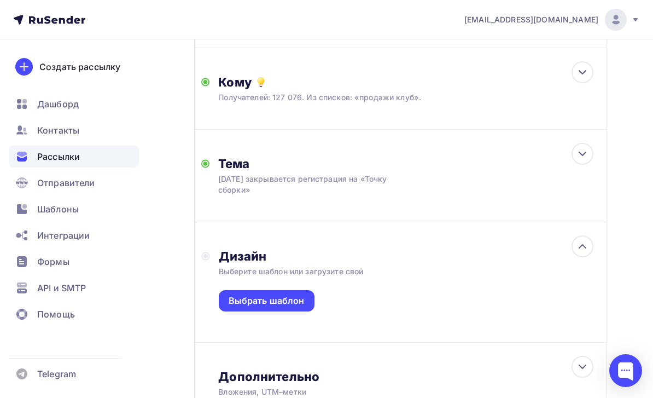
click at [294, 303] on div "Выбрать шаблон" at bounding box center [267, 300] width 76 height 13
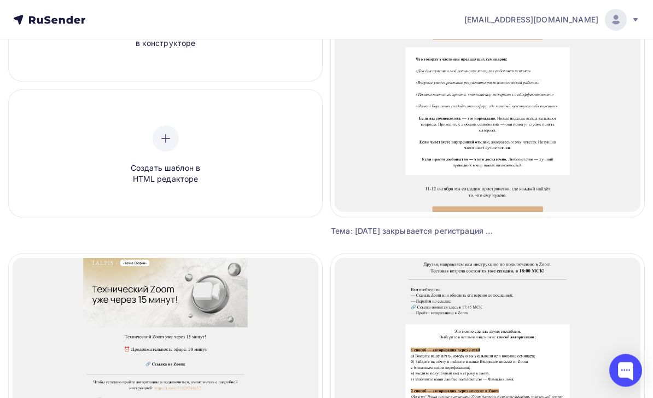
scroll to position [197, 0]
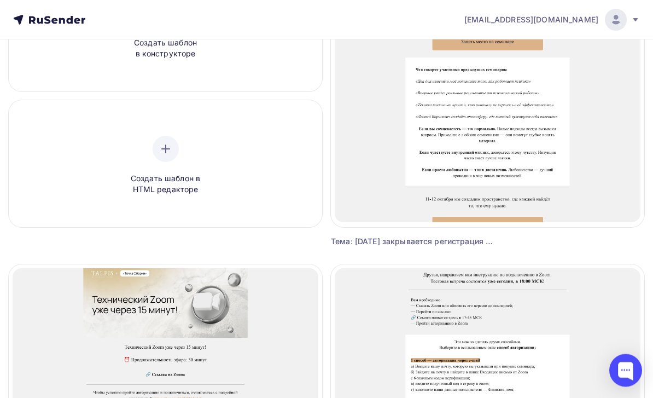
click at [517, 95] on span "Выбрать шаблон" at bounding box center [488, 91] width 76 height 13
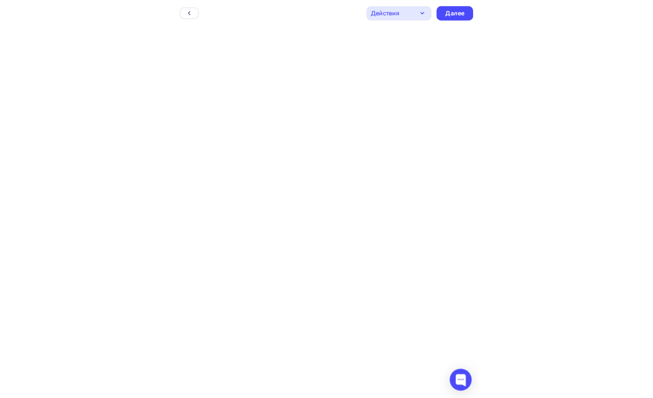
scroll to position [3, 0]
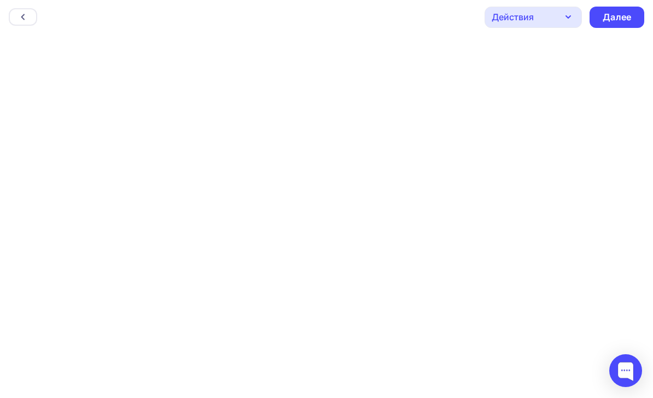
click at [619, 16] on div "Далее" at bounding box center [617, 17] width 28 height 13
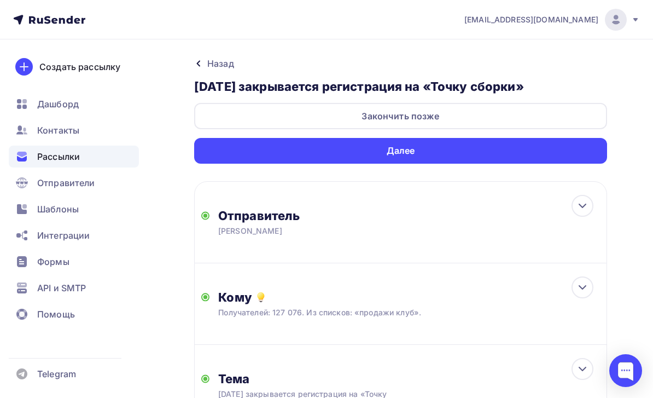
click at [561, 112] on div "Закончить позже" at bounding box center [400, 116] width 413 height 26
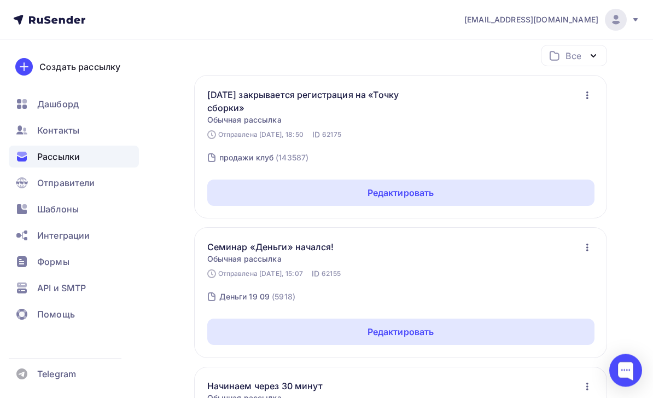
scroll to position [113, 0]
click at [529, 333] on div "Редактировать" at bounding box center [400, 331] width 387 height 26
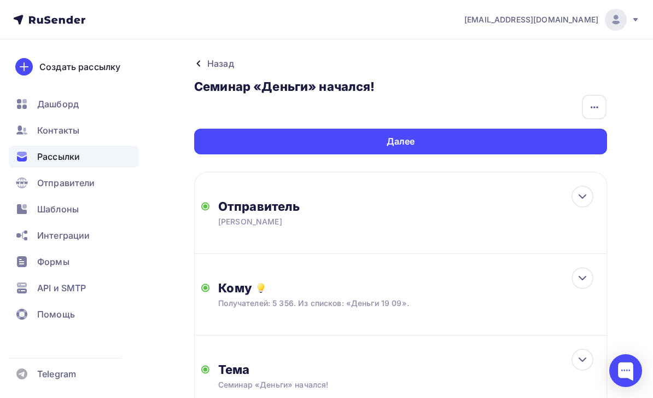
click at [535, 136] on div "Далее" at bounding box center [400, 142] width 413 height 26
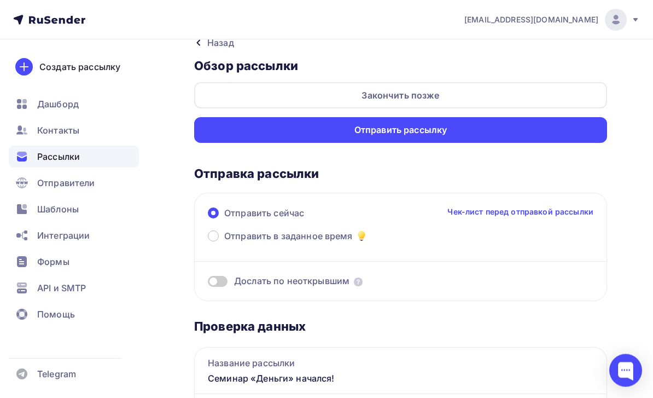
scroll to position [21, 0]
click at [547, 128] on div "Отправить рассылку" at bounding box center [400, 130] width 413 height 26
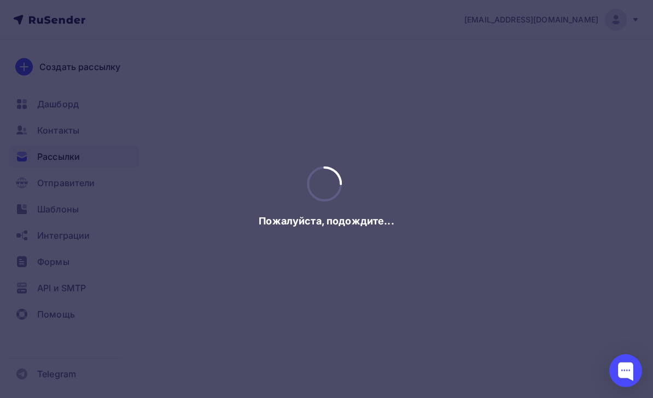
scroll to position [0, 0]
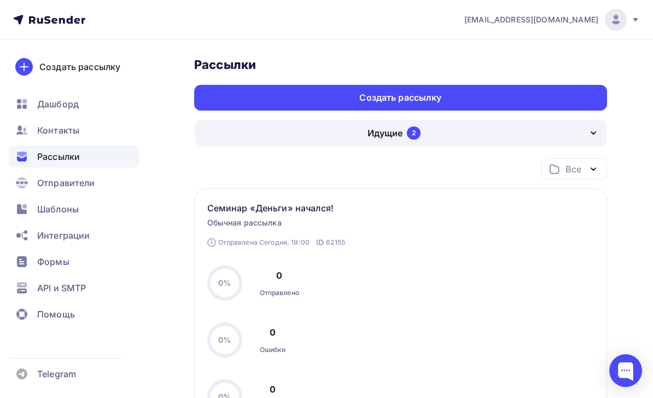
click at [490, 135] on div "Идущие 2" at bounding box center [401, 133] width 412 height 26
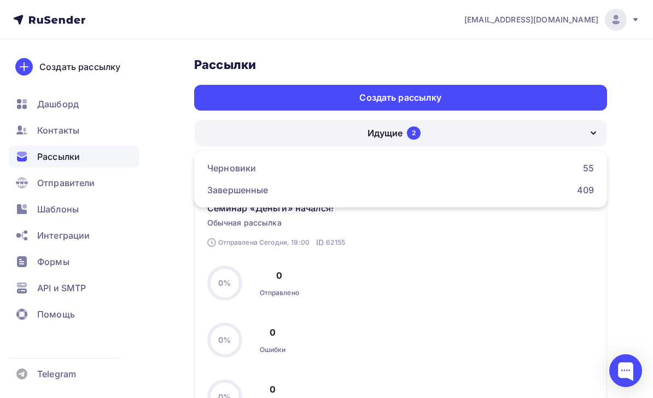
click at [507, 161] on div "Черновики 55" at bounding box center [400, 167] width 387 height 13
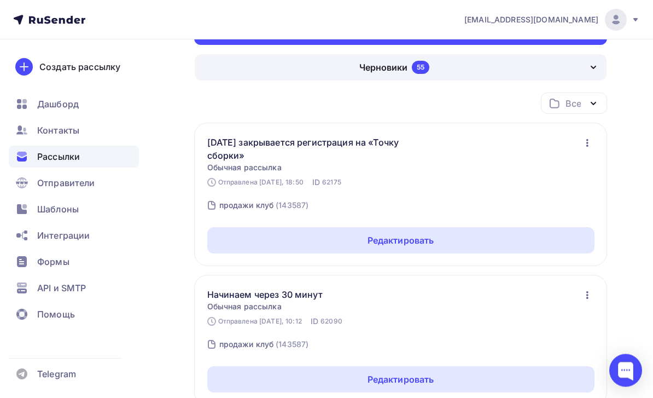
scroll to position [67, 0]
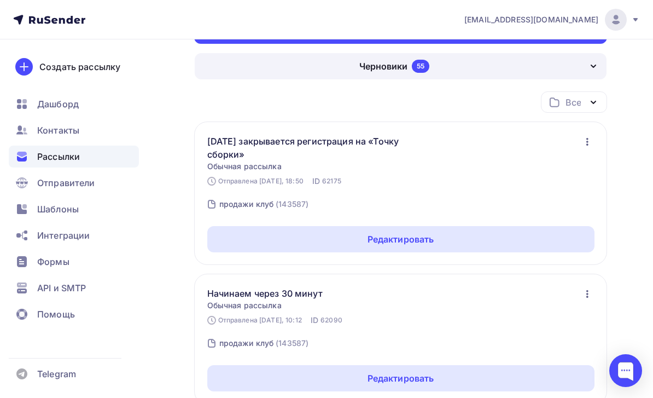
click at [562, 235] on div "Редактировать" at bounding box center [400, 239] width 387 height 26
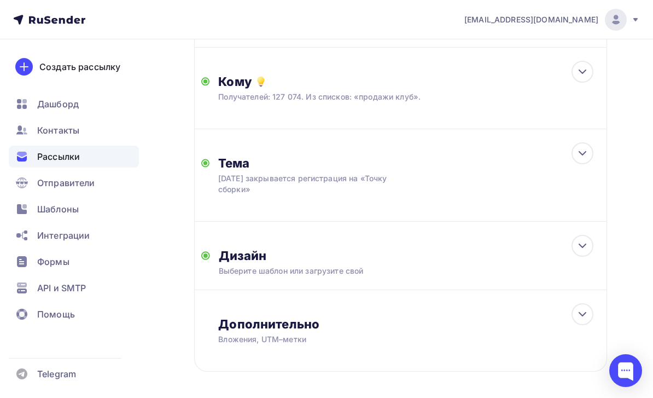
scroll to position [205, 0]
